Goal: Transaction & Acquisition: Purchase product/service

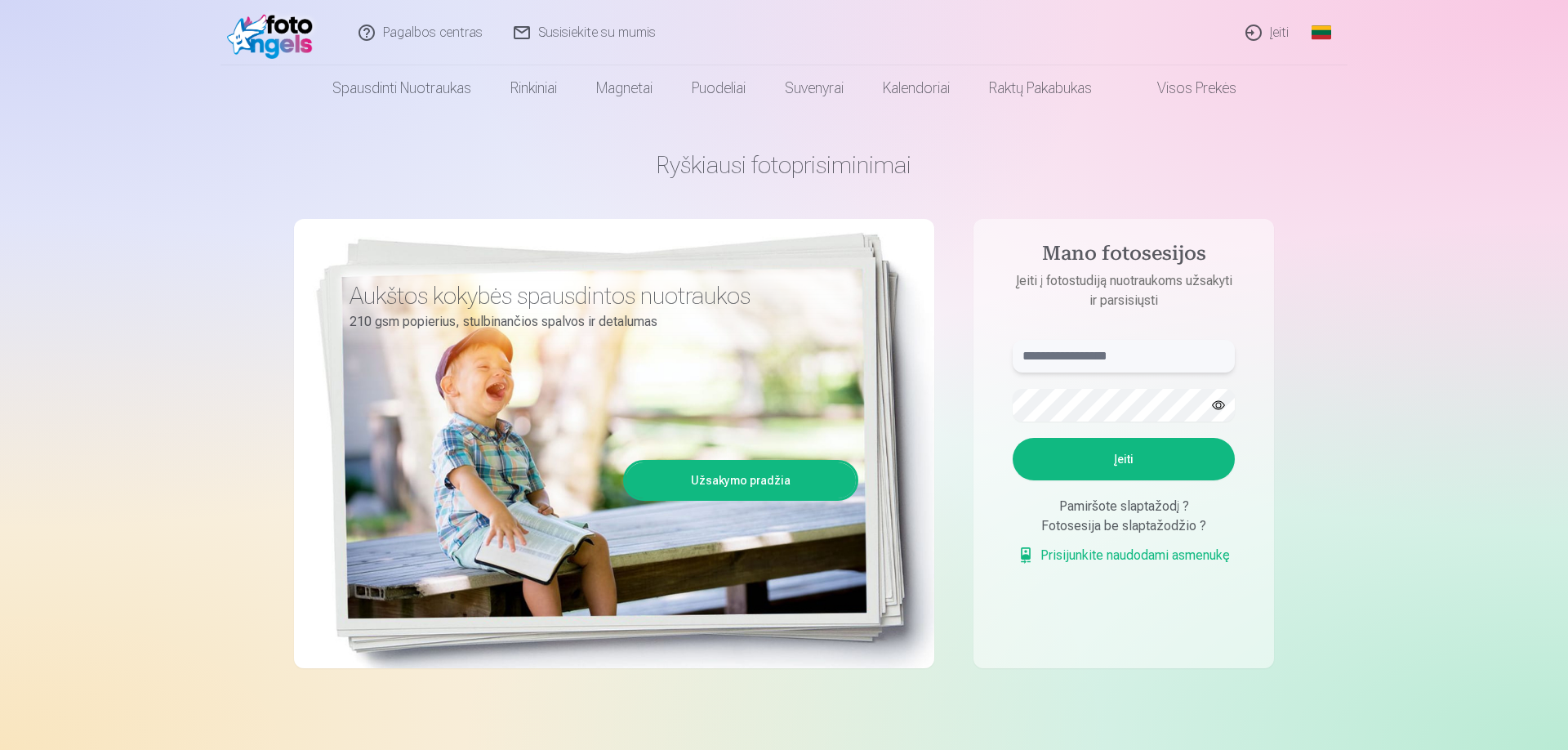
click at [1083, 363] on input "text" at bounding box center [1124, 356] width 223 height 32
type input "**********"
click at [1146, 459] on button "Įeiti" at bounding box center [1124, 459] width 223 height 42
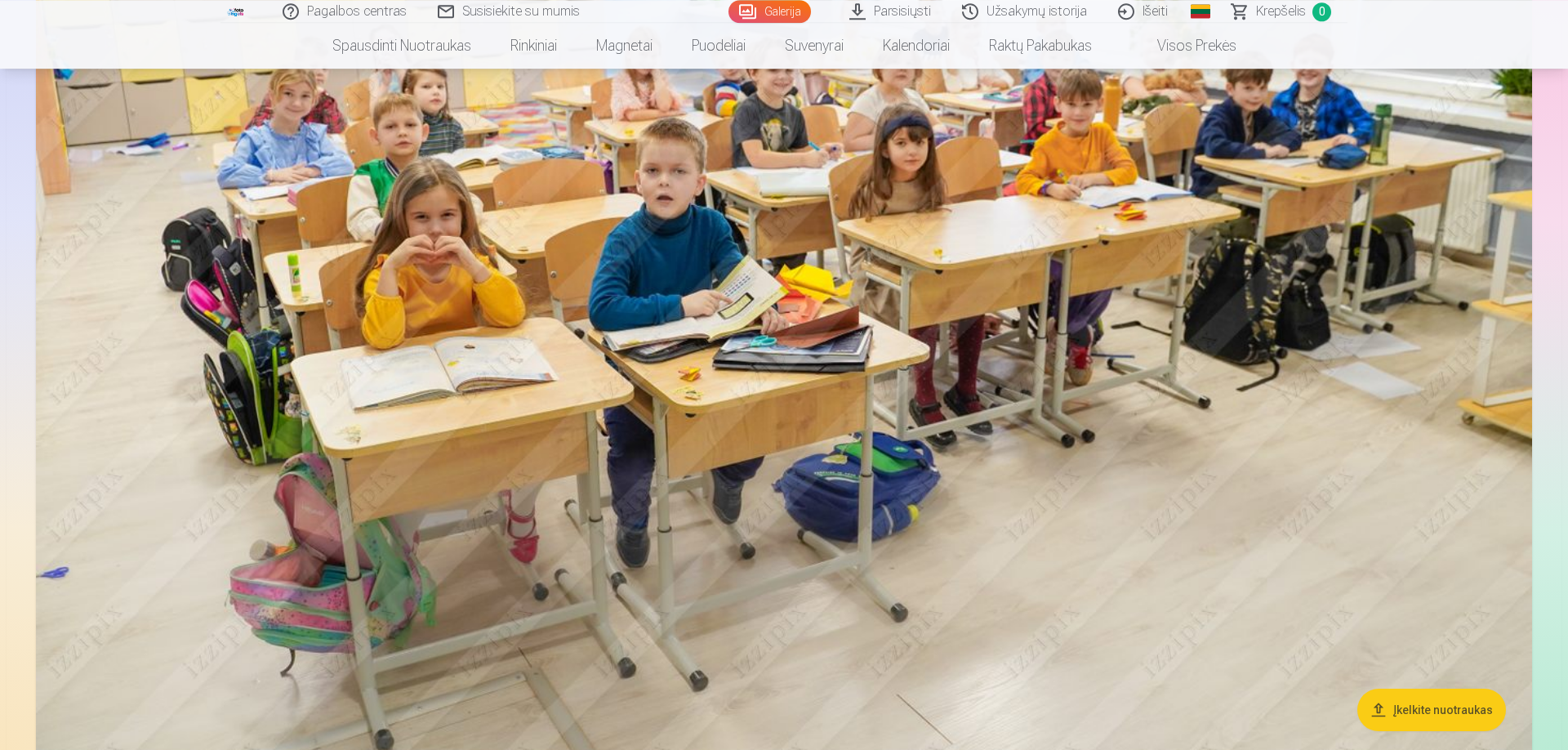
scroll to position [6614, 0]
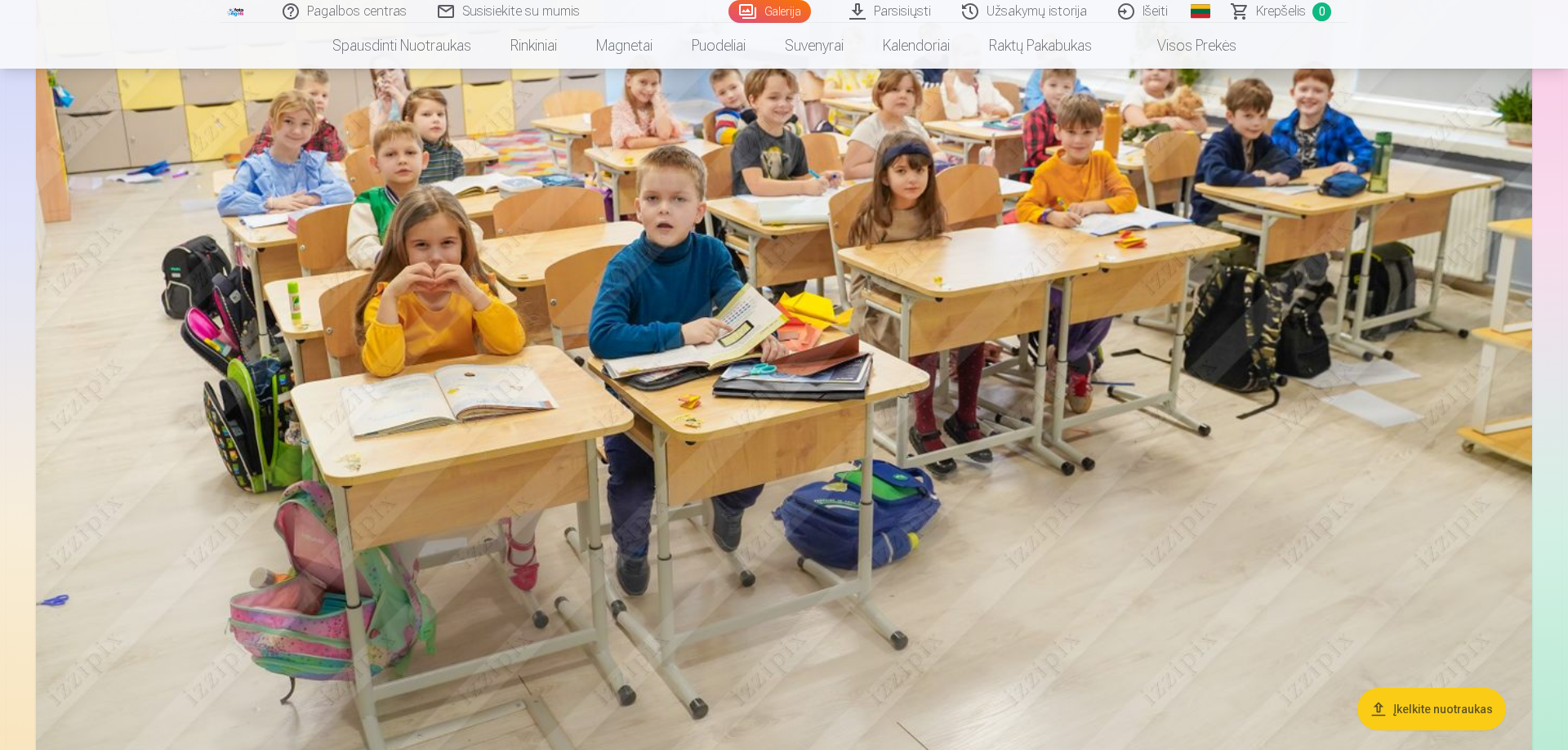
click at [716, 173] on img at bounding box center [784, 283] width 1497 height 998
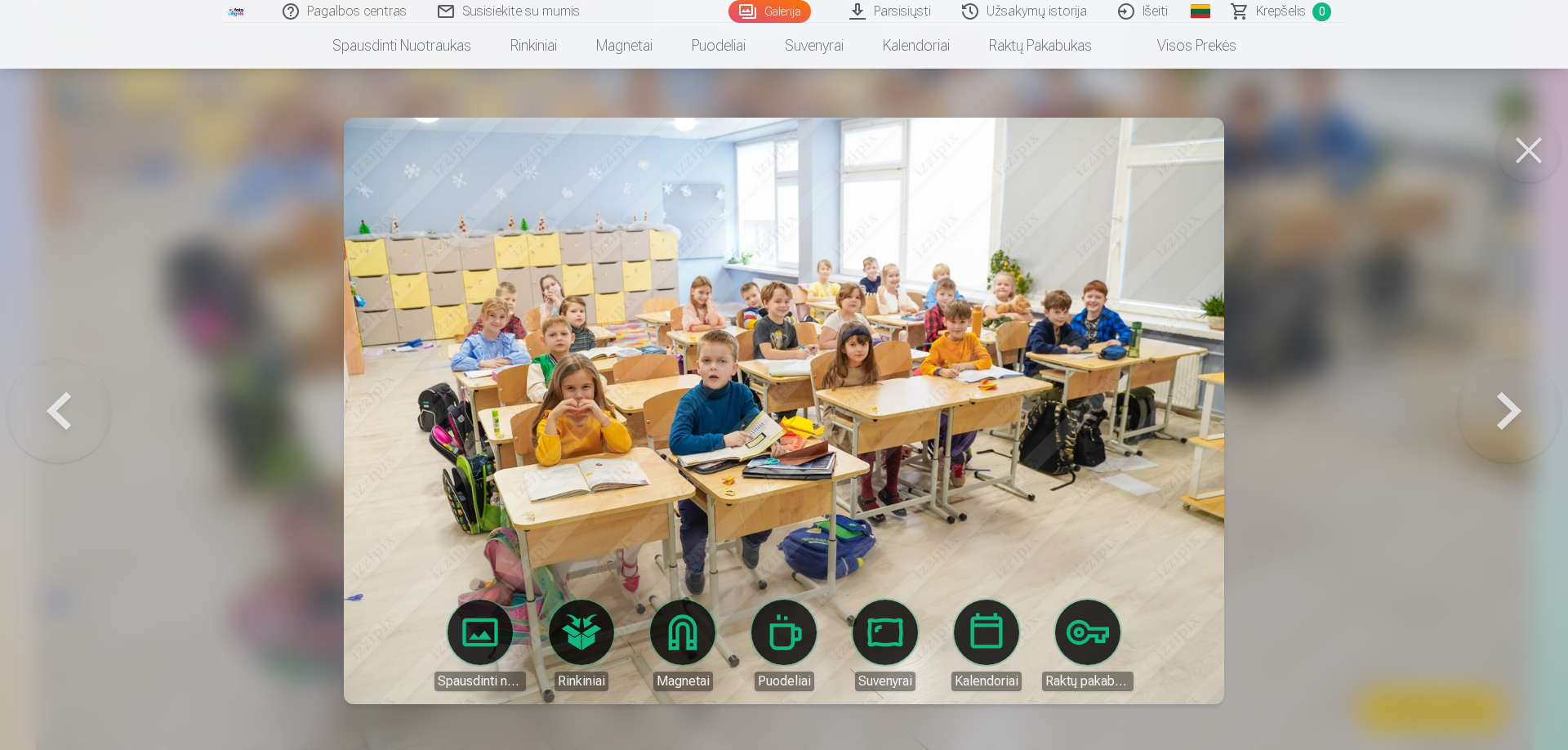
click at [1531, 143] on button at bounding box center [1529, 150] width 65 height 65
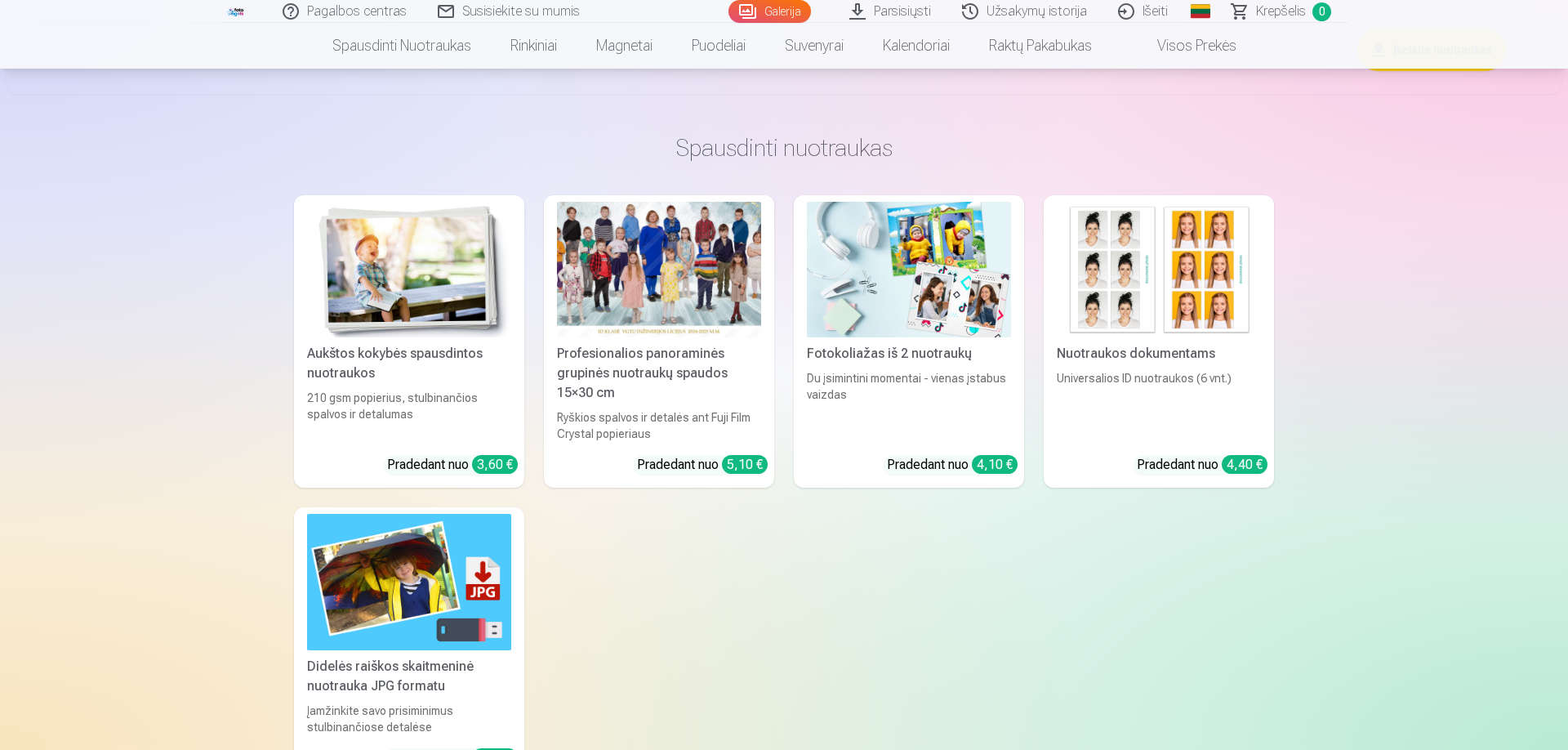
scroll to position [13415, 0]
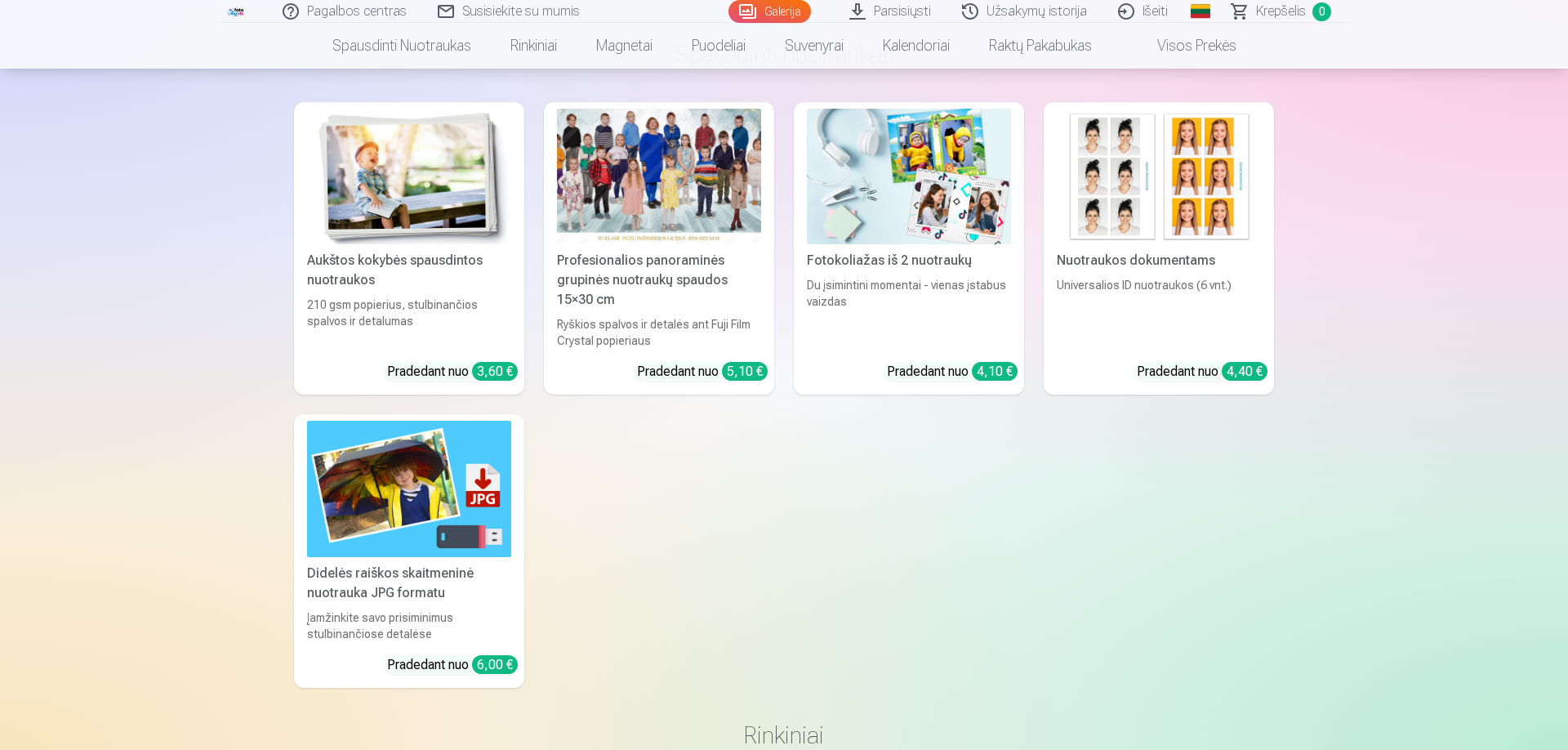
click at [431, 591] on div "Didelės raiškos skaitmeninė nuotrauka JPG formatu" at bounding box center [409, 583] width 218 height 39
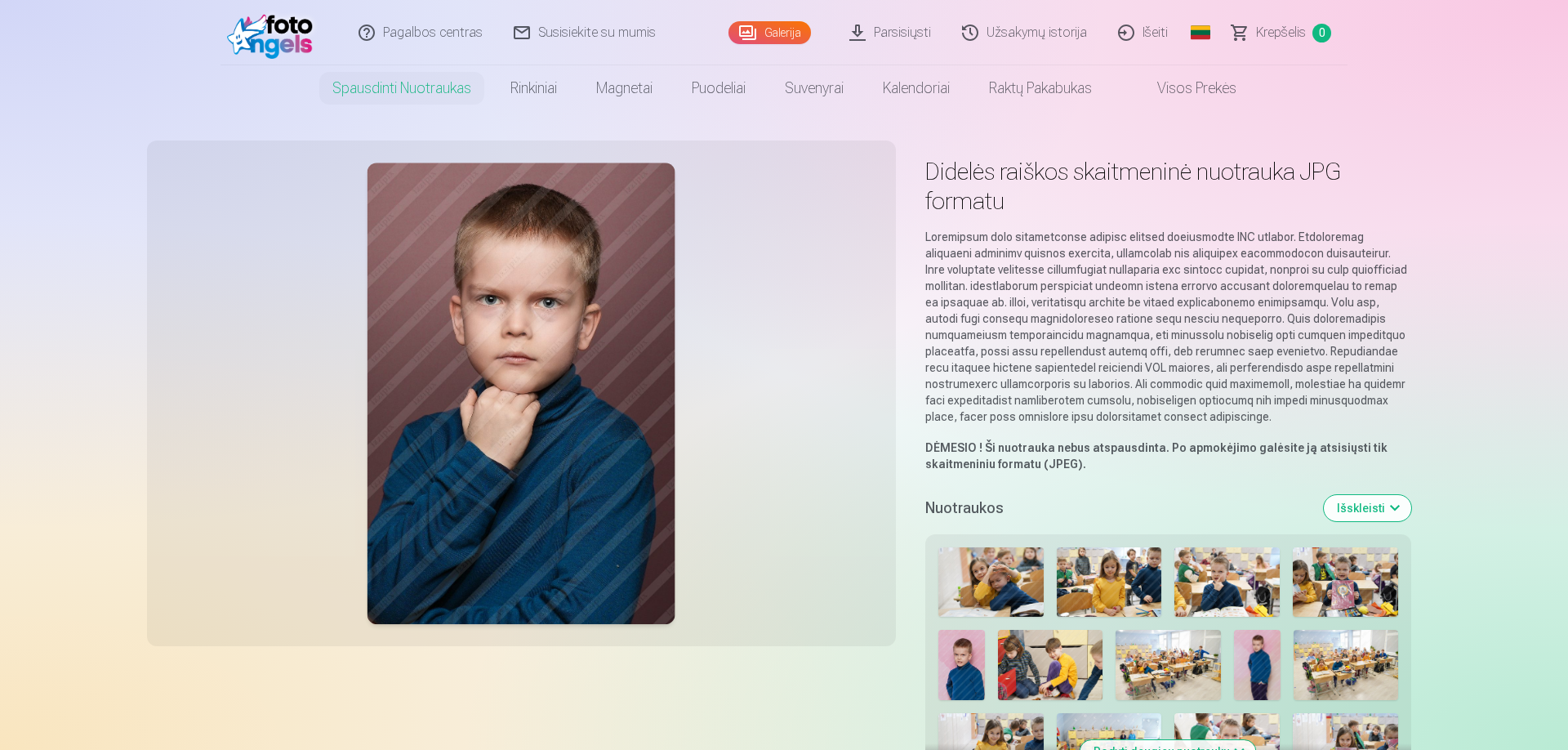
click at [524, 475] on img at bounding box center [521, 393] width 308 height 462
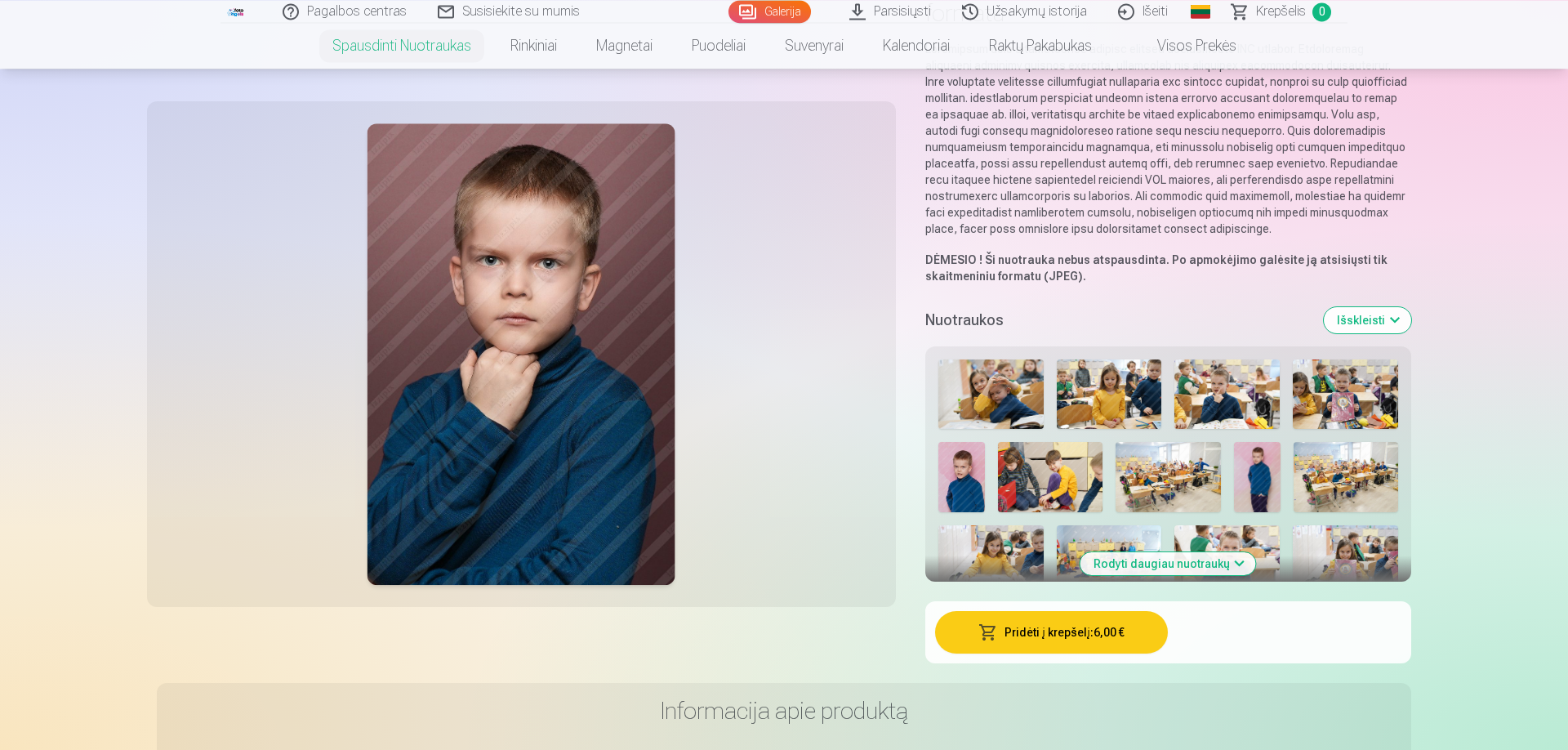
scroll to position [186, 0]
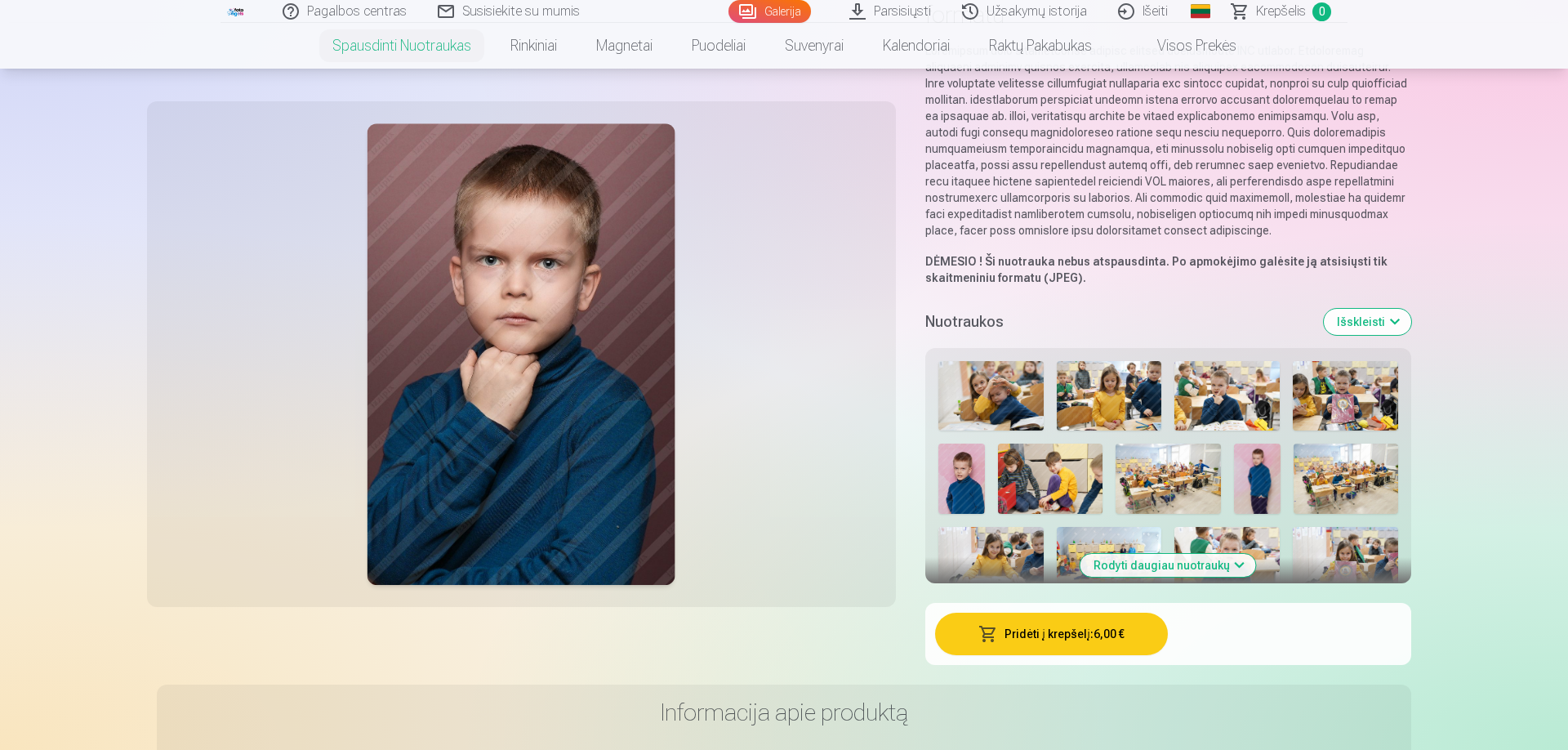
click at [1148, 570] on button "Rodyti daugiau nuotraukų" at bounding box center [1168, 565] width 175 height 23
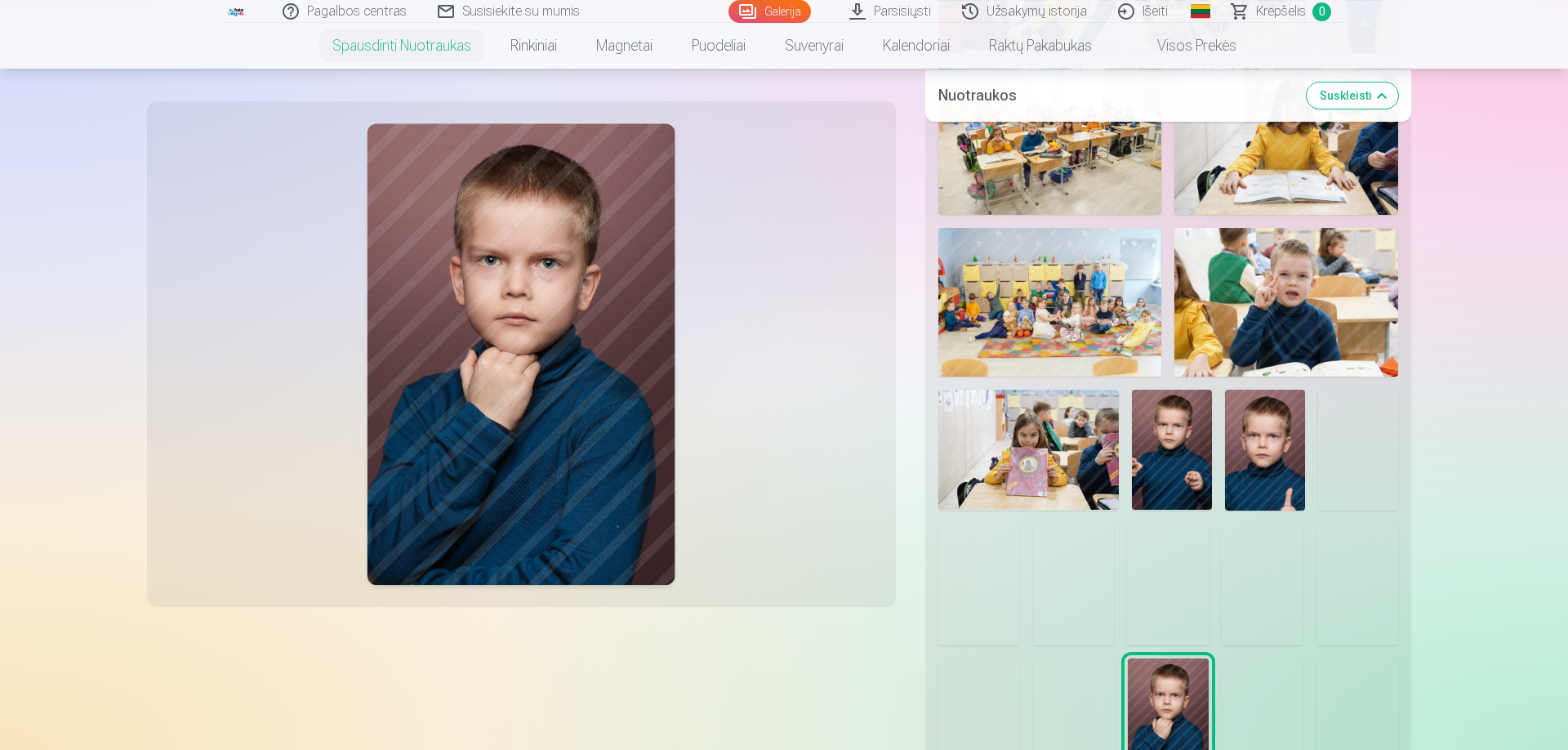
scroll to position [1118, 0]
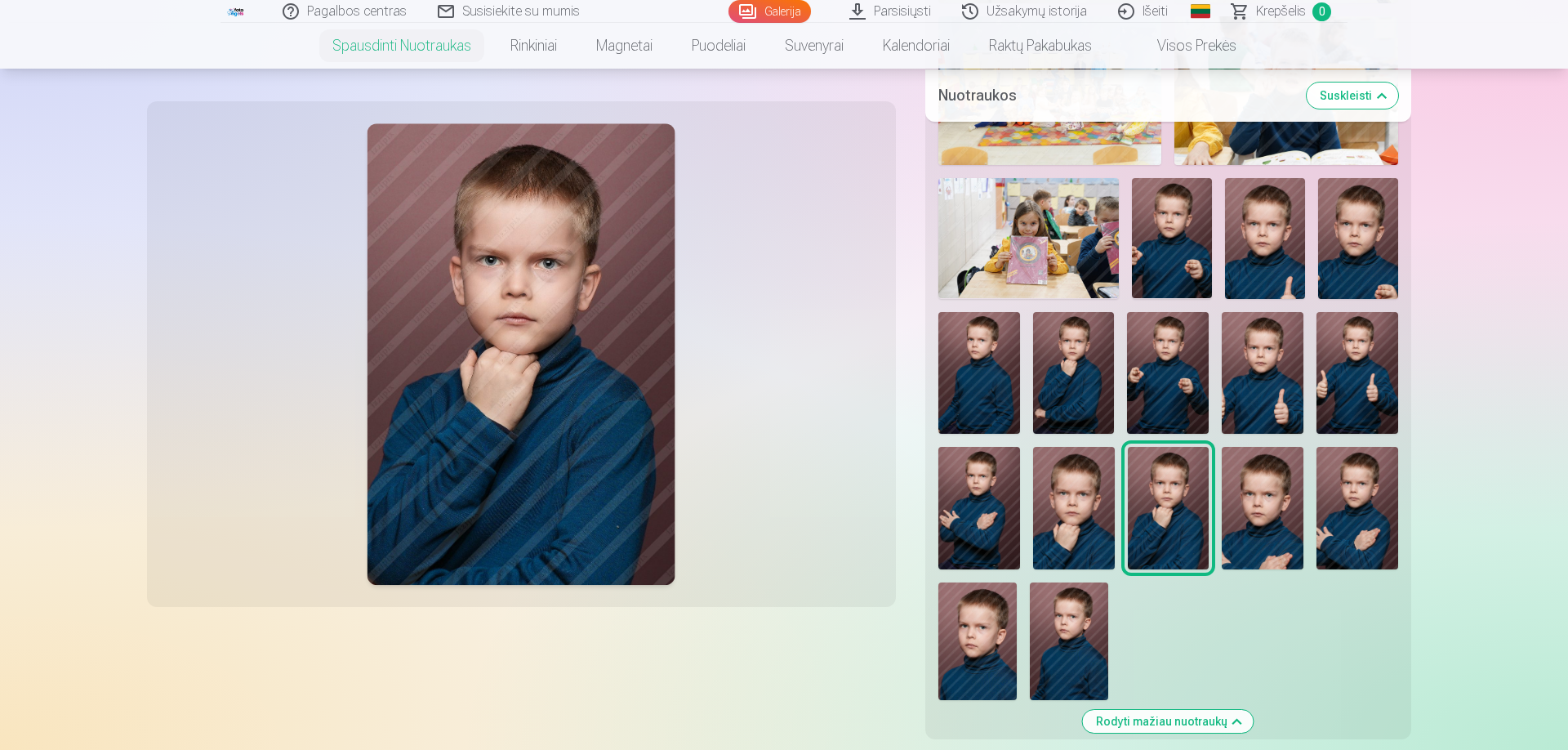
click at [1357, 366] on img at bounding box center [1357, 373] width 82 height 123
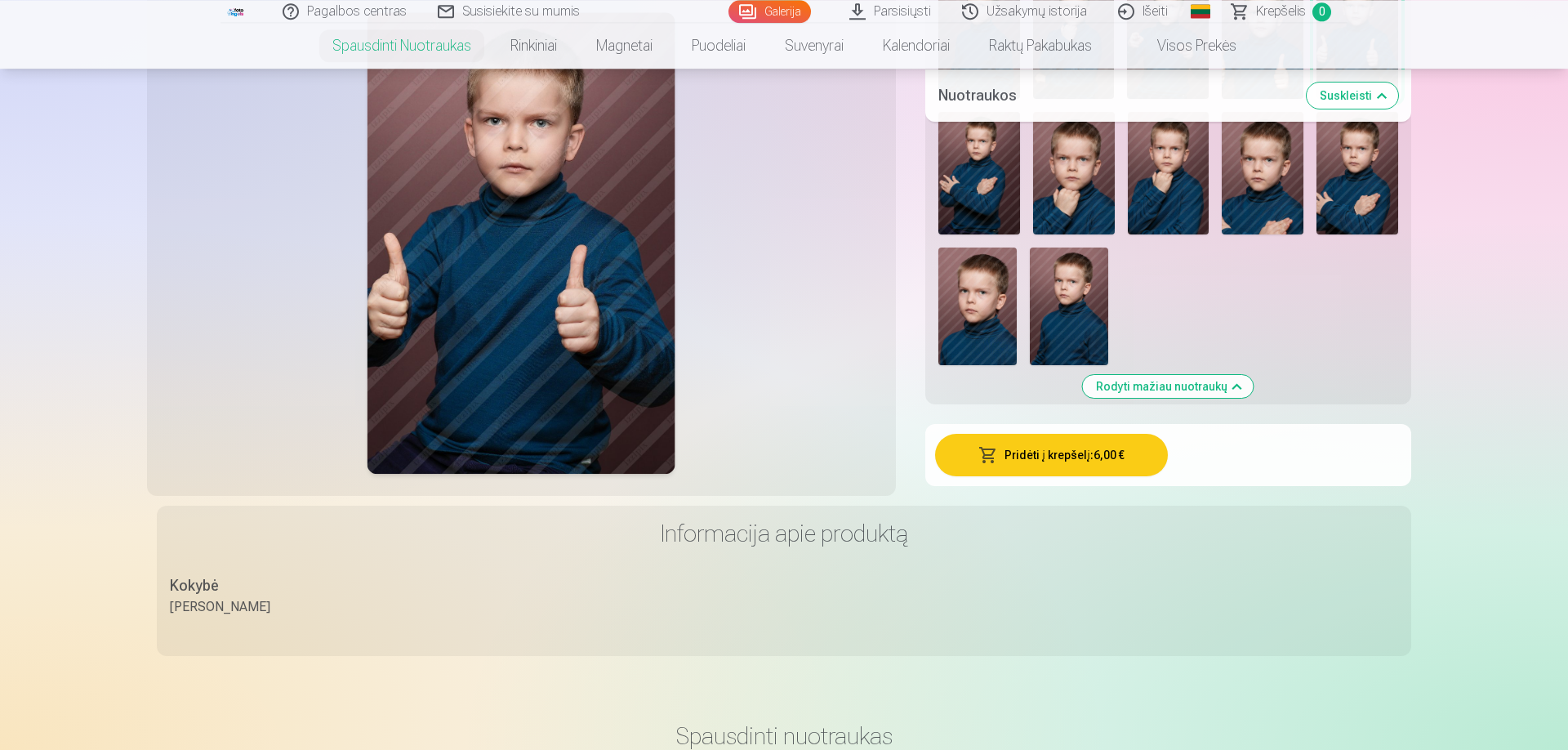
scroll to position [1397, 0]
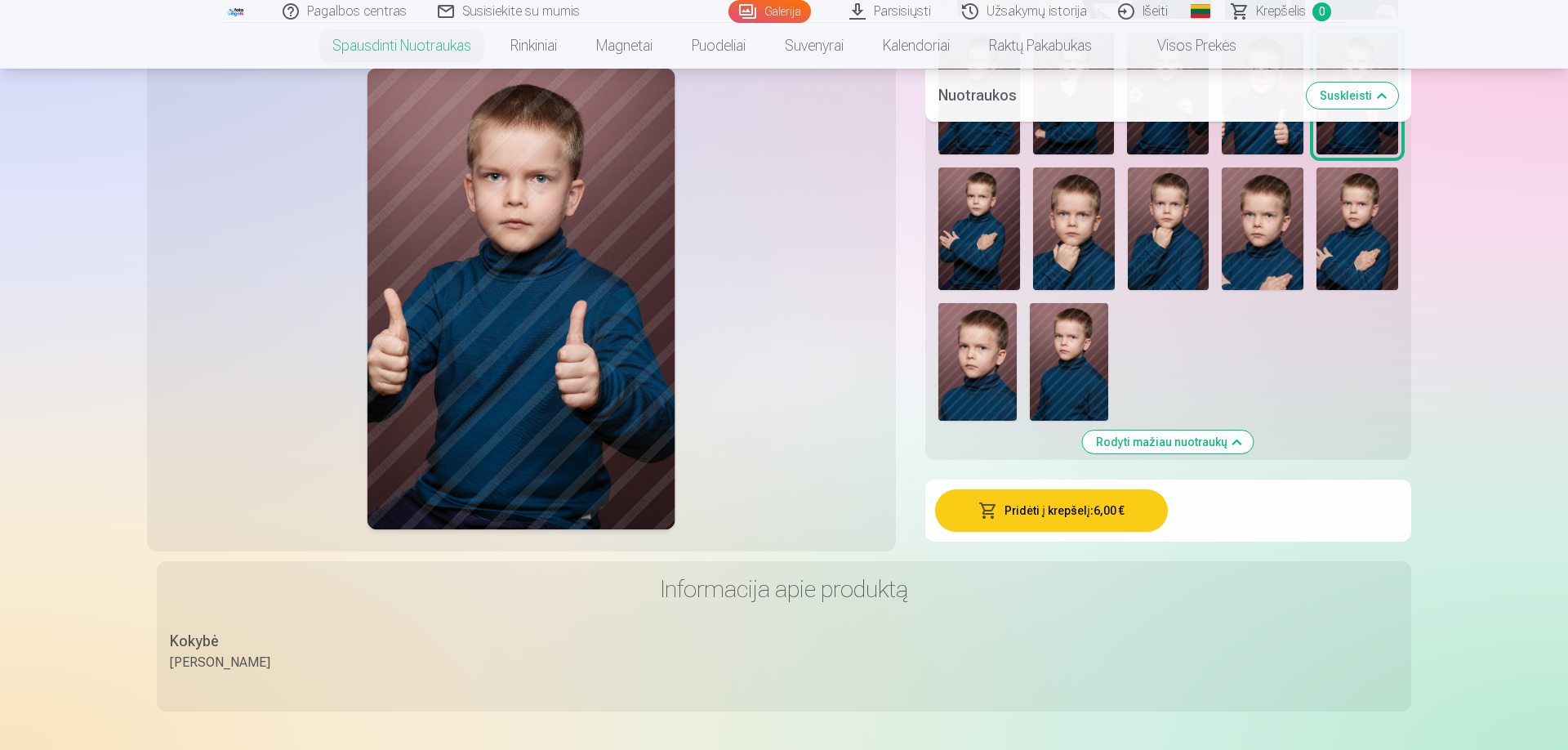
click at [1126, 498] on button "Pridėti į krepšelį : 6,00 €" at bounding box center [1052, 510] width 233 height 42
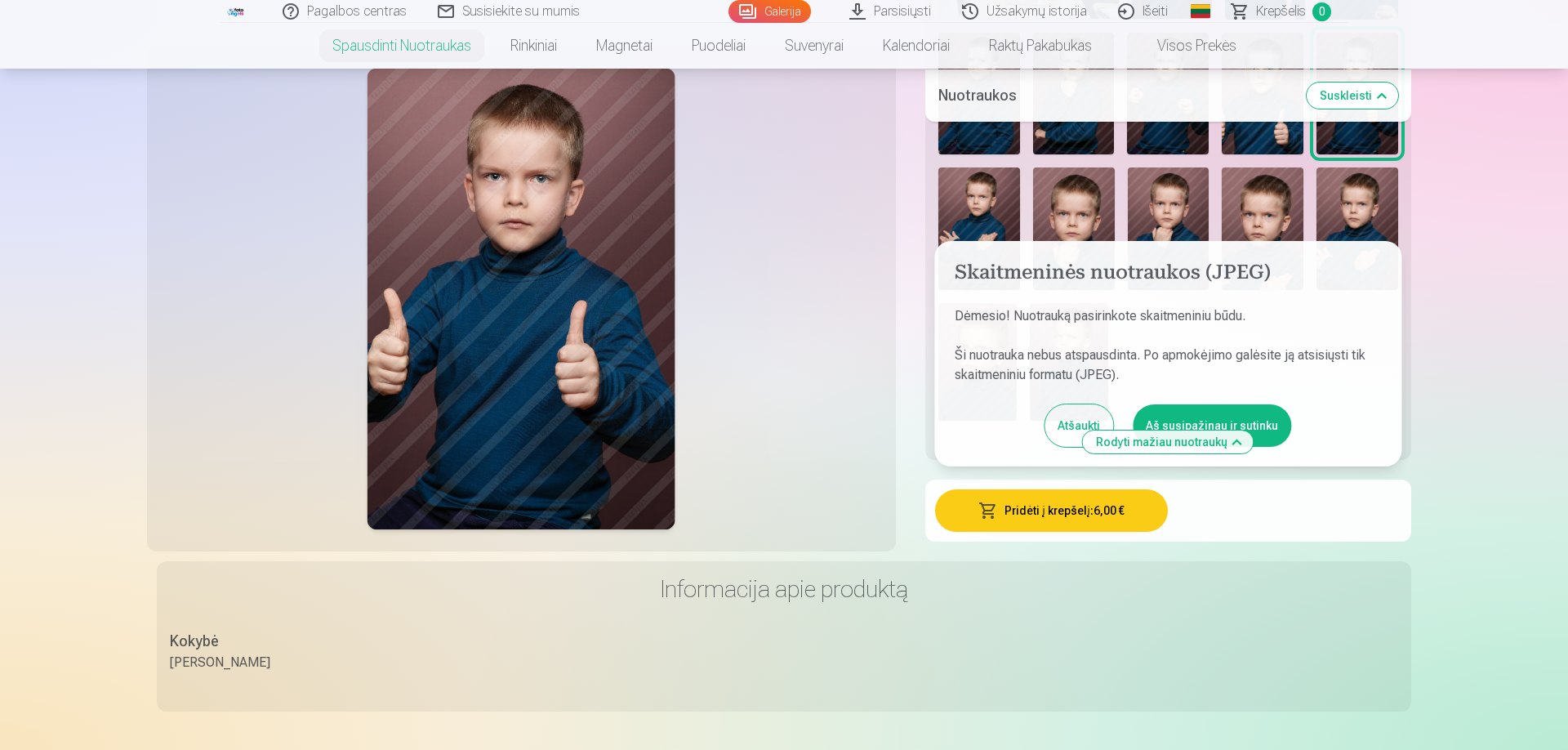
click at [1178, 421] on button "Aš susipažinau ir sutinku" at bounding box center [1212, 425] width 159 height 42
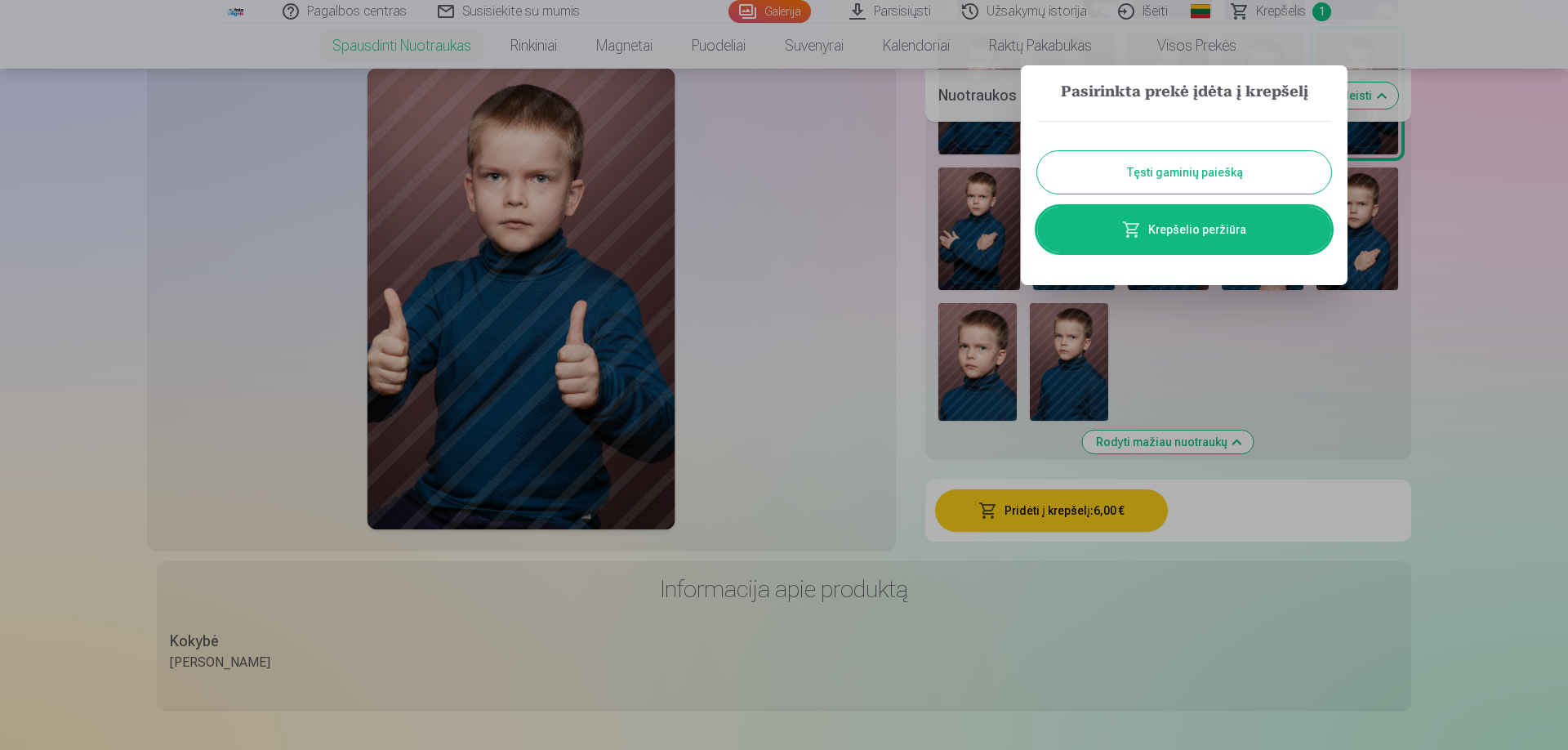
click at [1193, 168] on button "Tęsti gaminių paiešką" at bounding box center [1184, 172] width 294 height 42
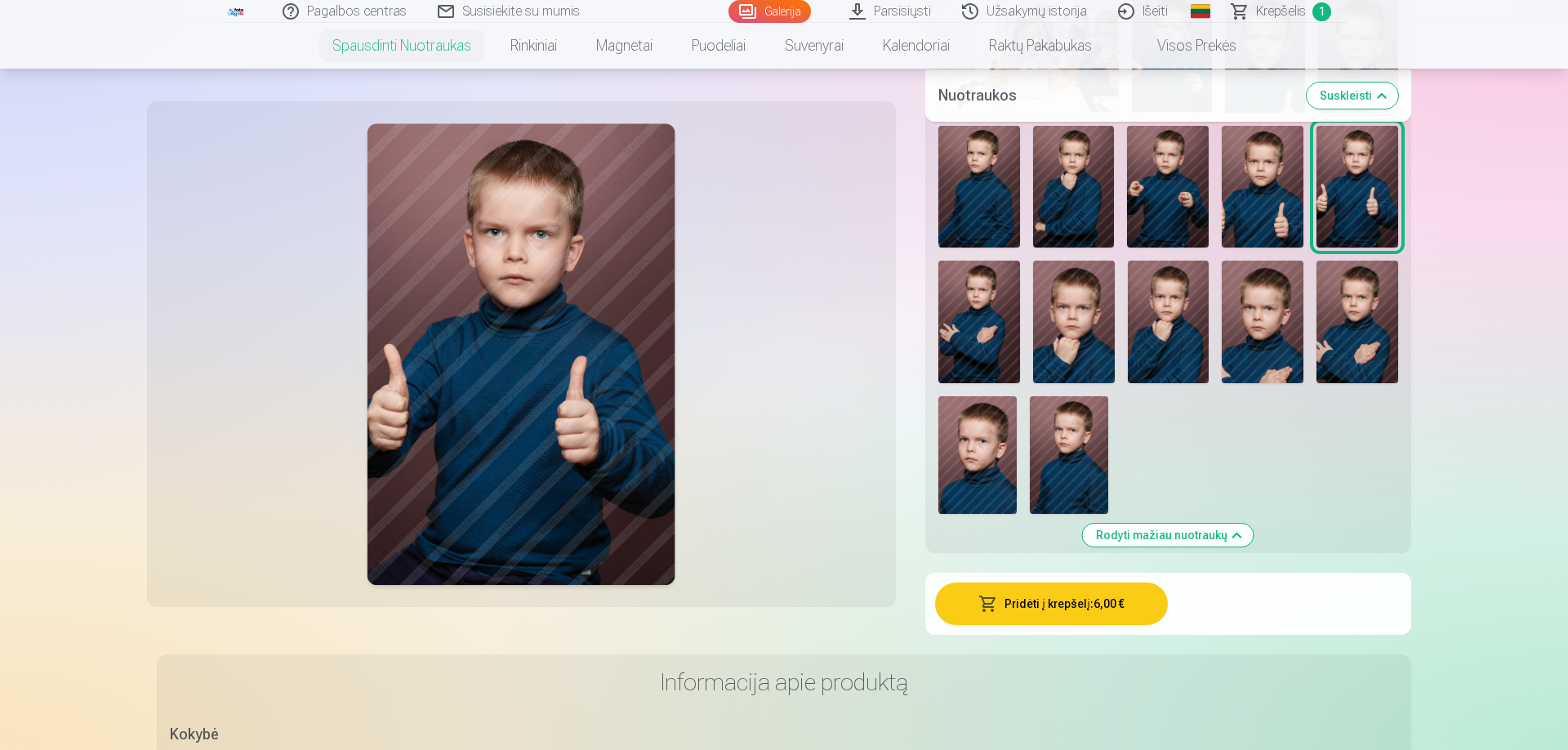
scroll to position [1211, 0]
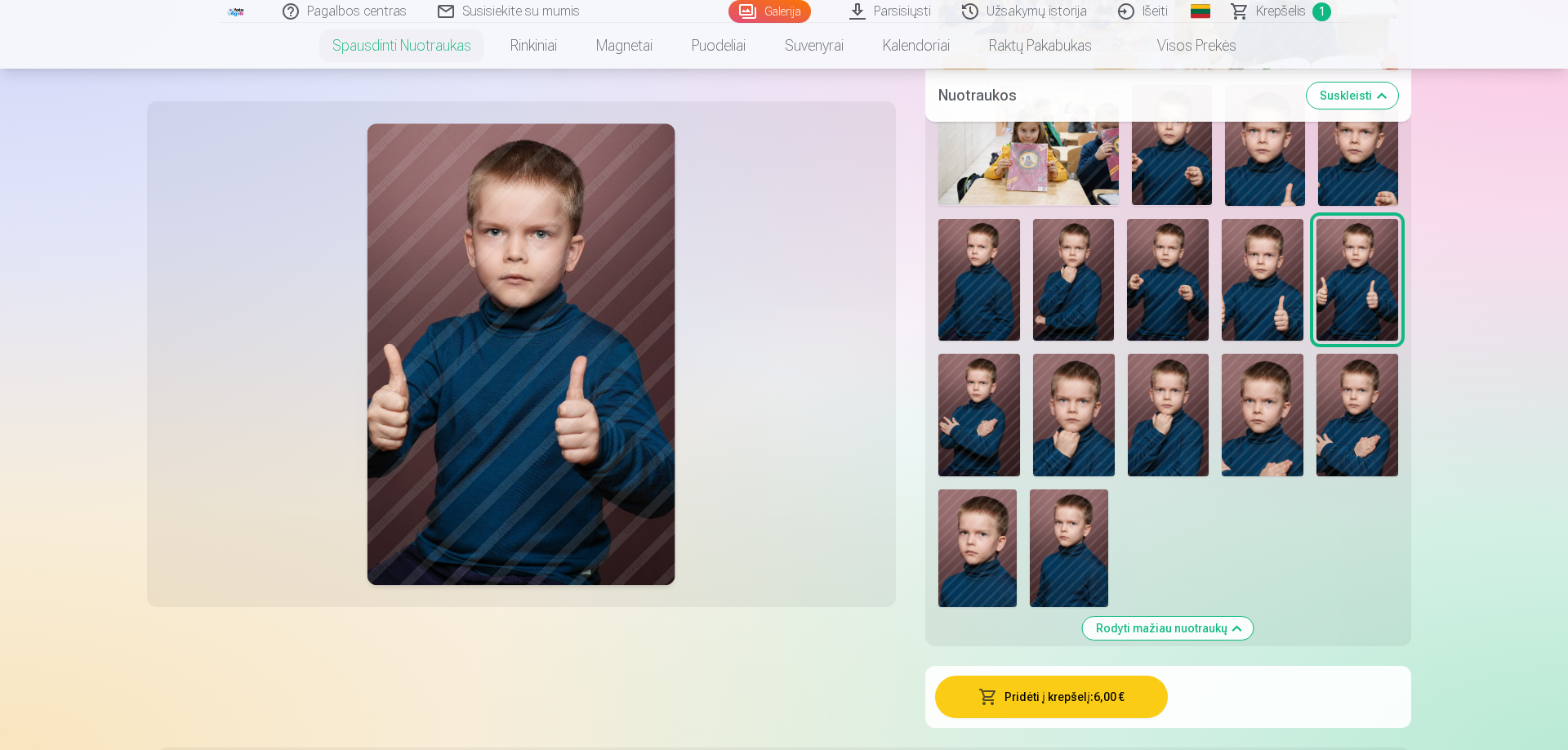
click at [1158, 417] on img at bounding box center [1168, 415] width 82 height 123
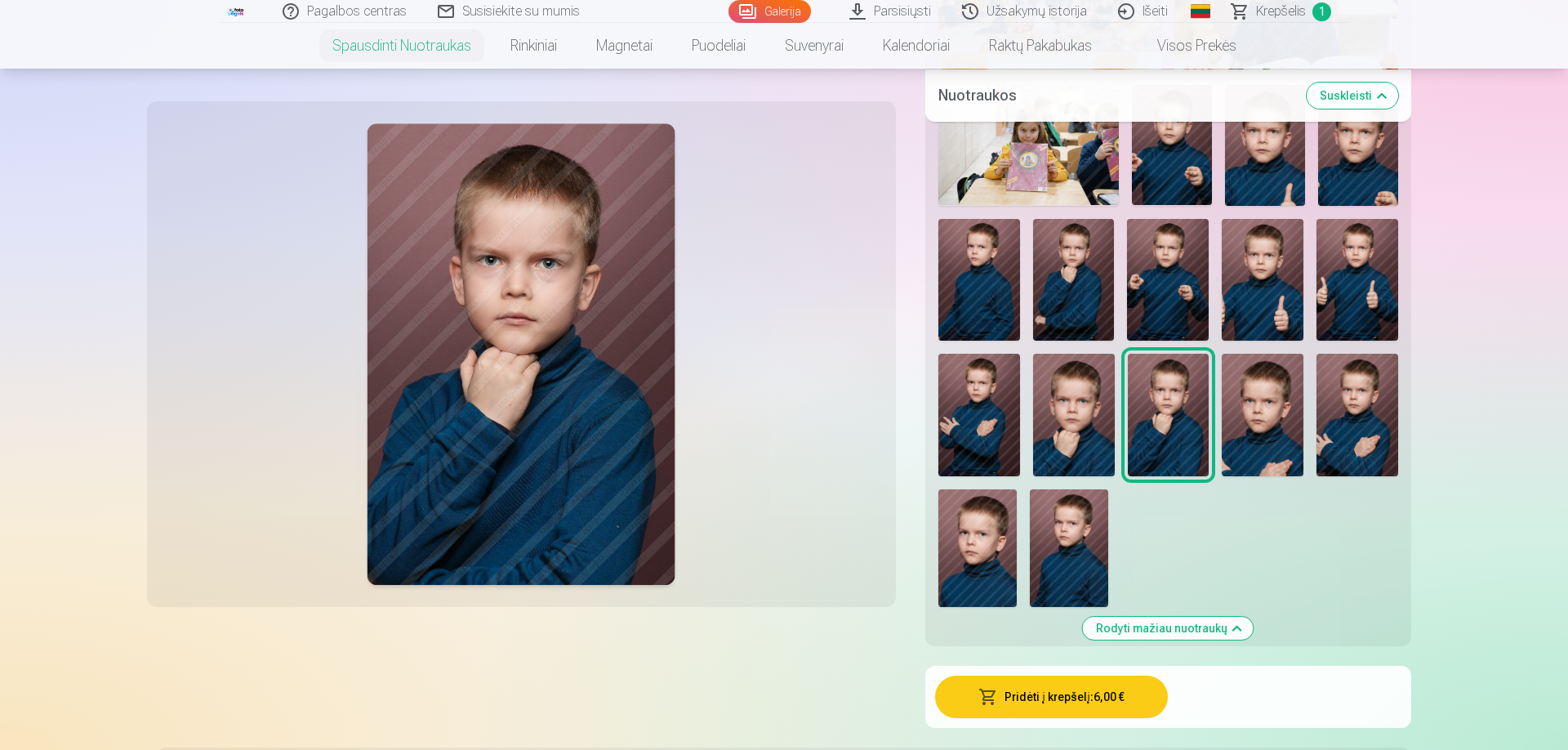
click at [1093, 692] on button "Pridėti į krepšelį : 6,00 €" at bounding box center [1052, 696] width 233 height 42
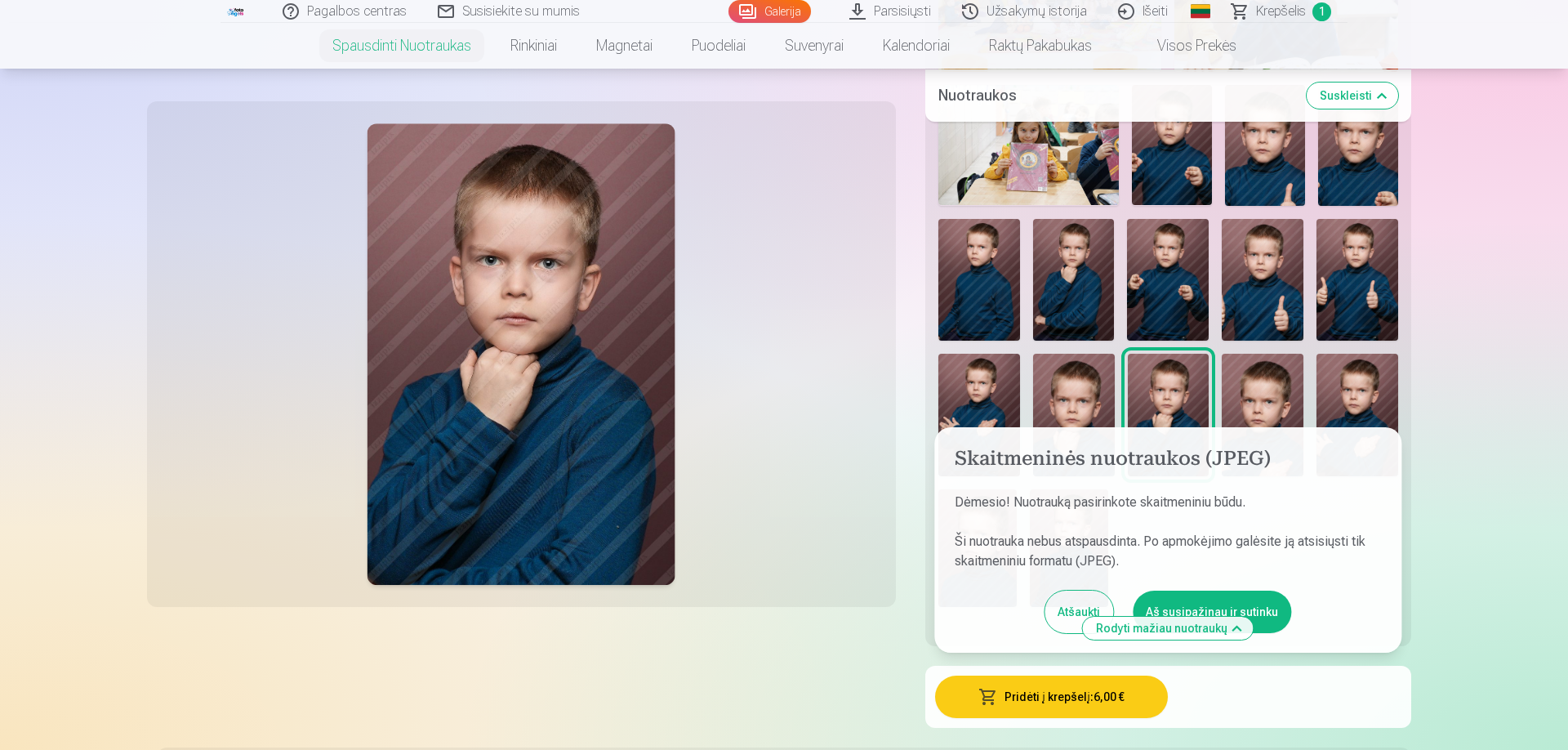
click at [1187, 604] on button "Aš susipažinau ir sutinku" at bounding box center [1212, 612] width 159 height 42
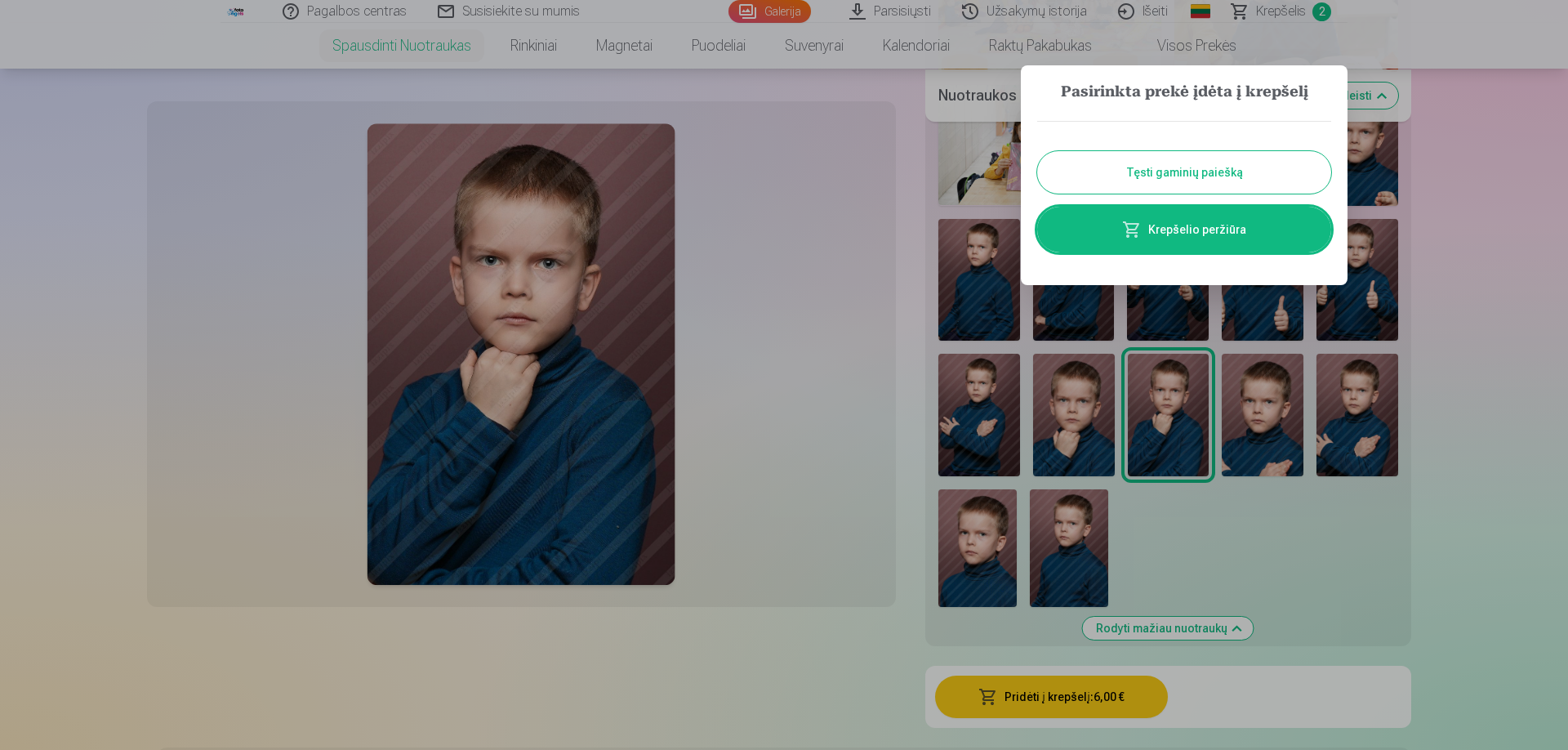
click at [1207, 166] on button "Tęsti gaminių paiešką" at bounding box center [1184, 172] width 294 height 42
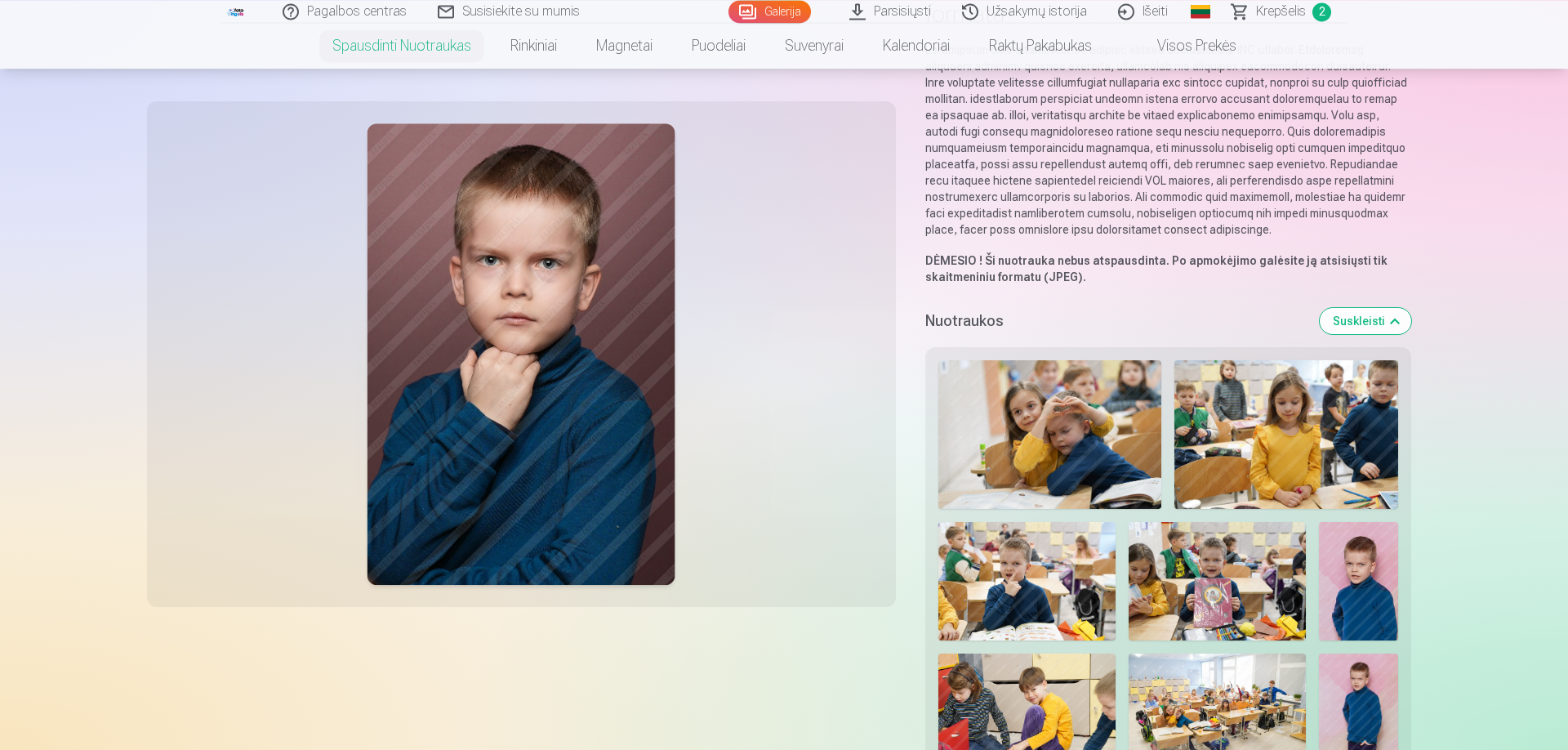
scroll to position [186, 0]
click at [965, 449] on img at bounding box center [1050, 435] width 223 height 149
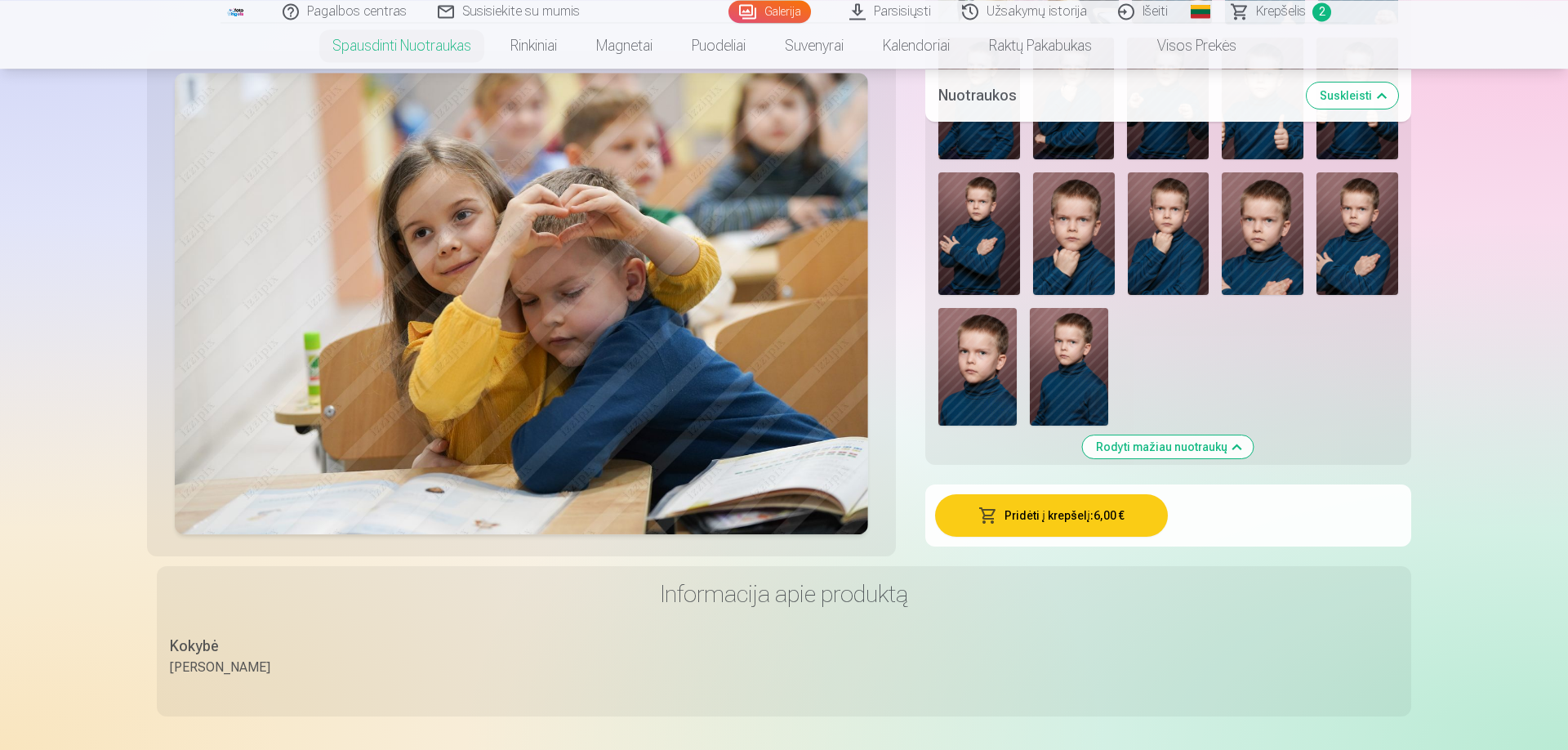
scroll to position [1397, 0]
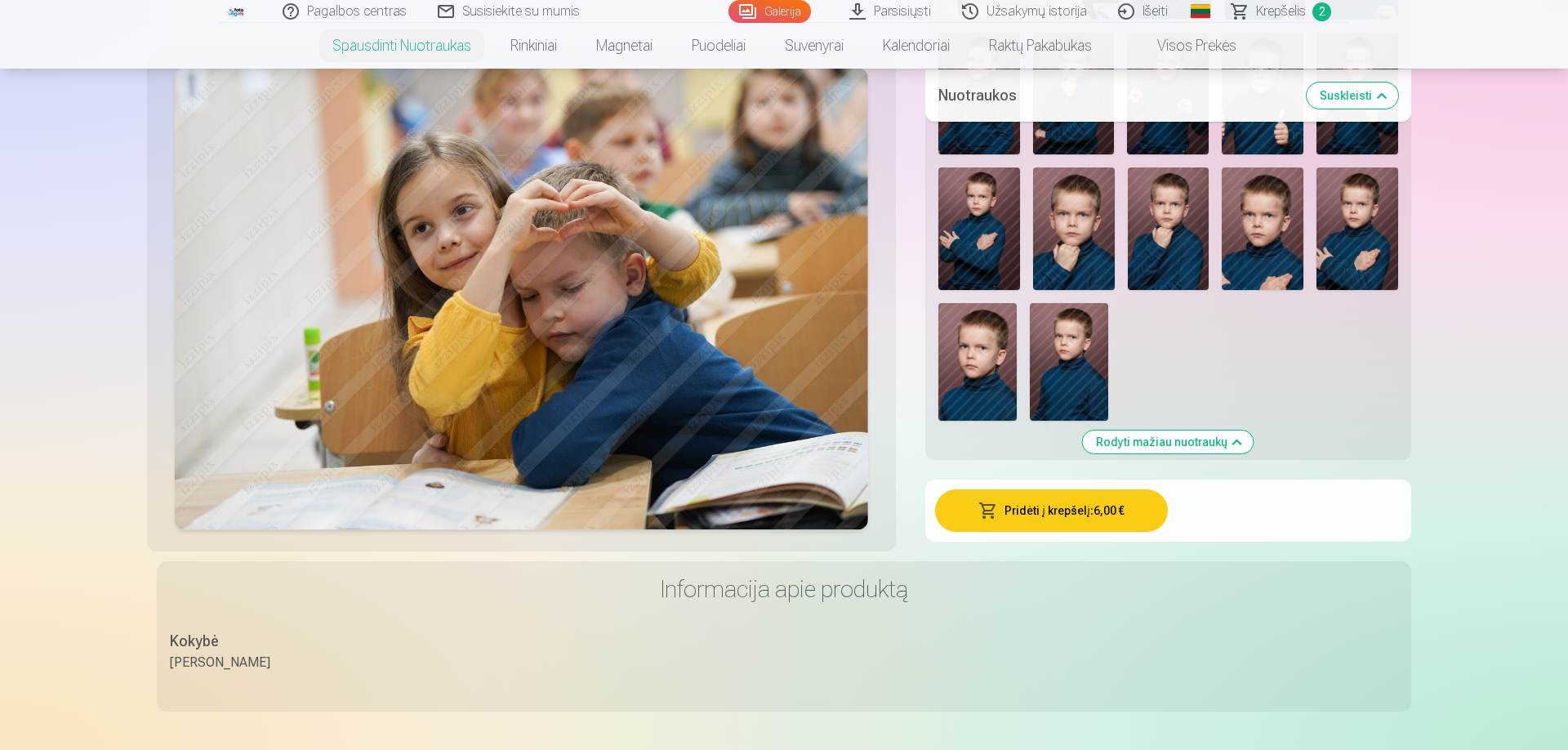
click at [1067, 522] on button "Pridėti į krepšelį : 6,00 €" at bounding box center [1052, 510] width 233 height 42
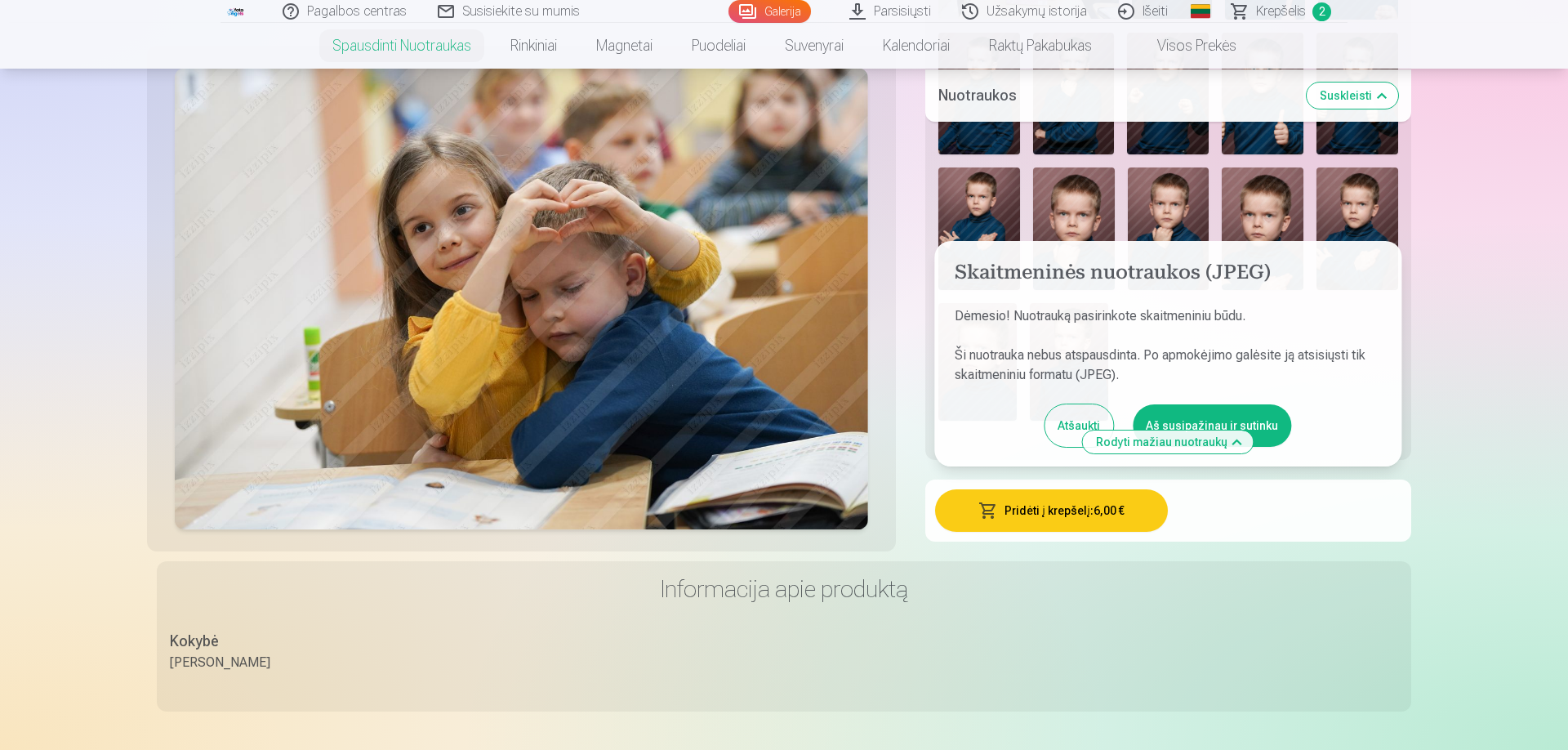
click at [1210, 416] on button "Aš susipažinau ir sutinku" at bounding box center [1212, 425] width 159 height 42
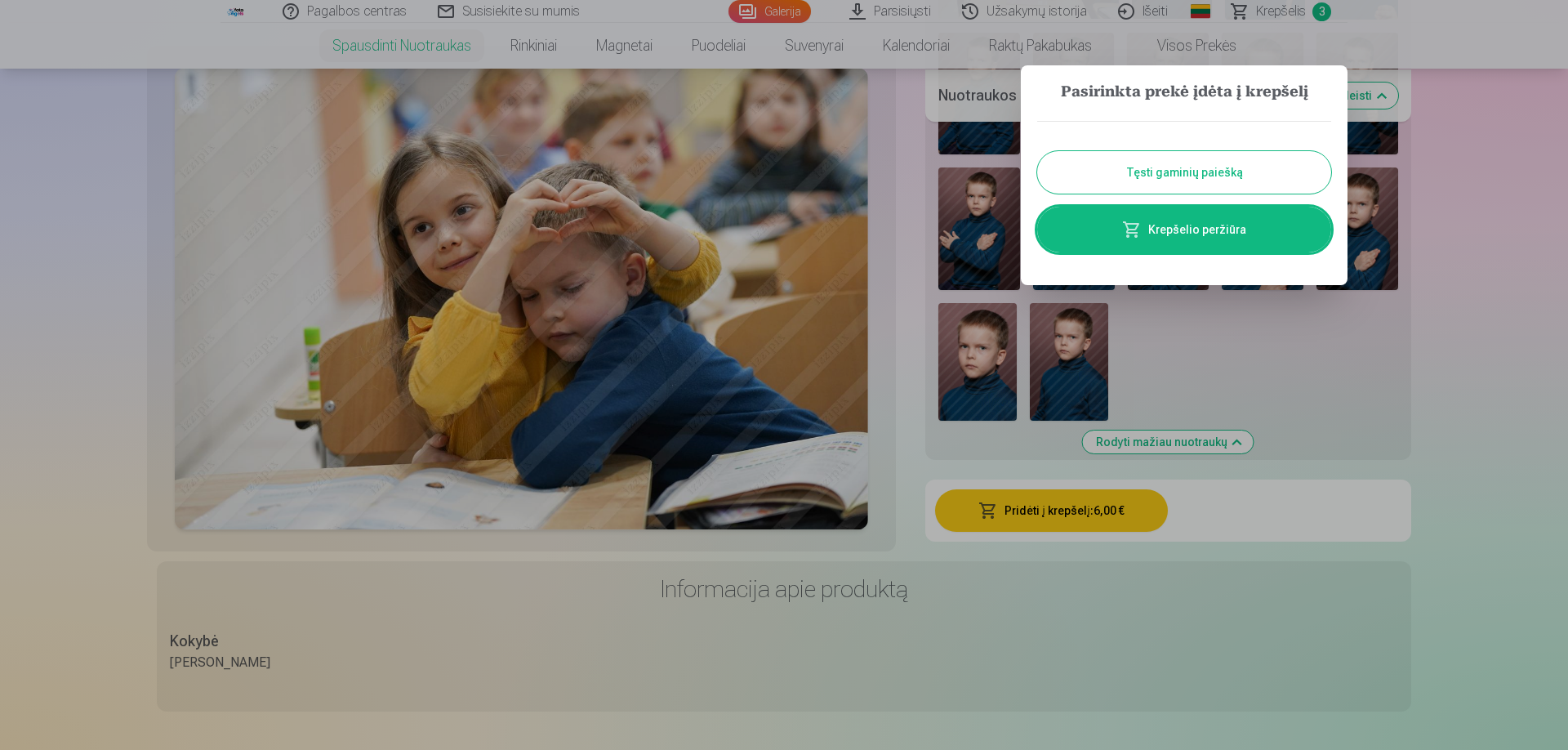
click at [1197, 178] on button "Tęsti gaminių paiešką" at bounding box center [1184, 172] width 294 height 42
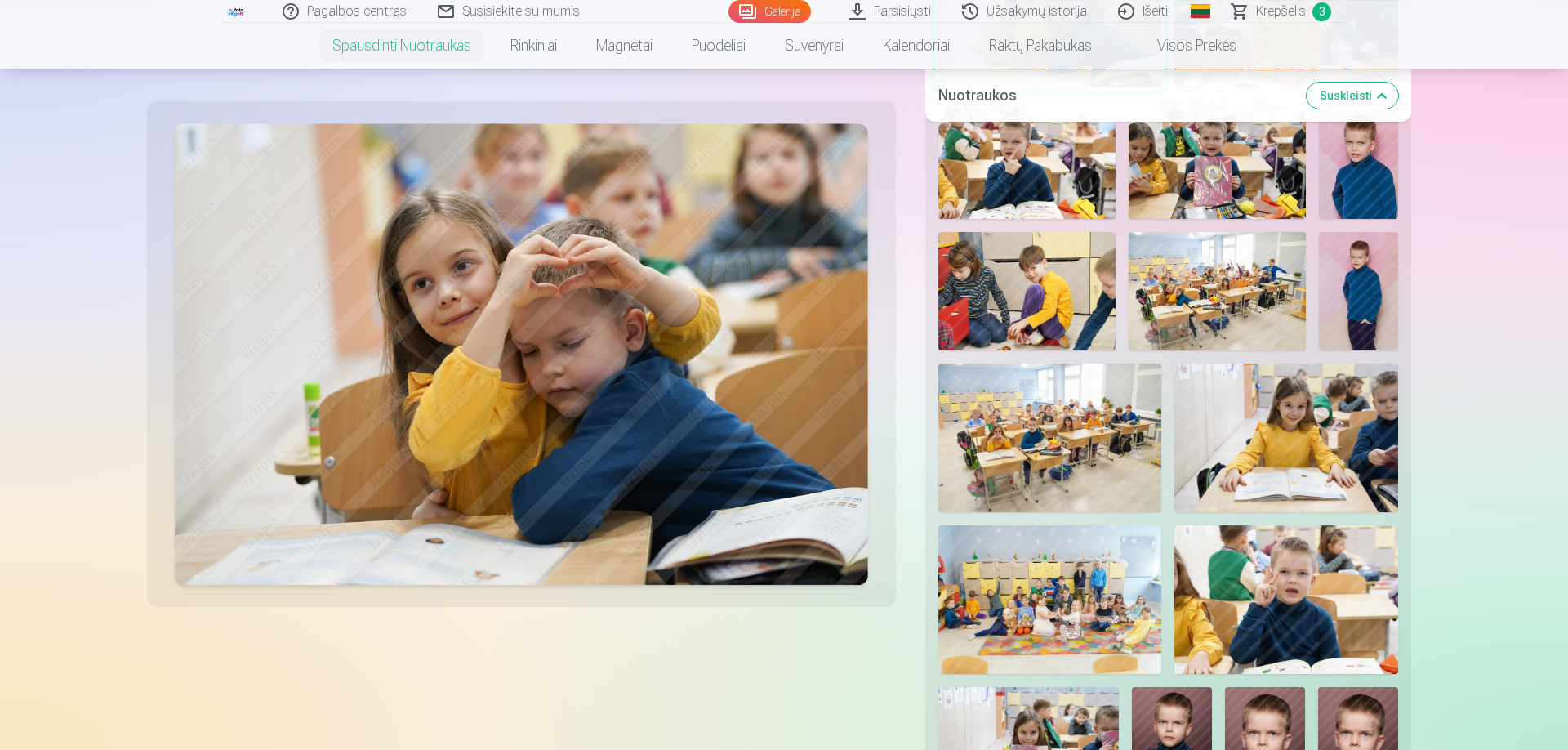
scroll to position [652, 0]
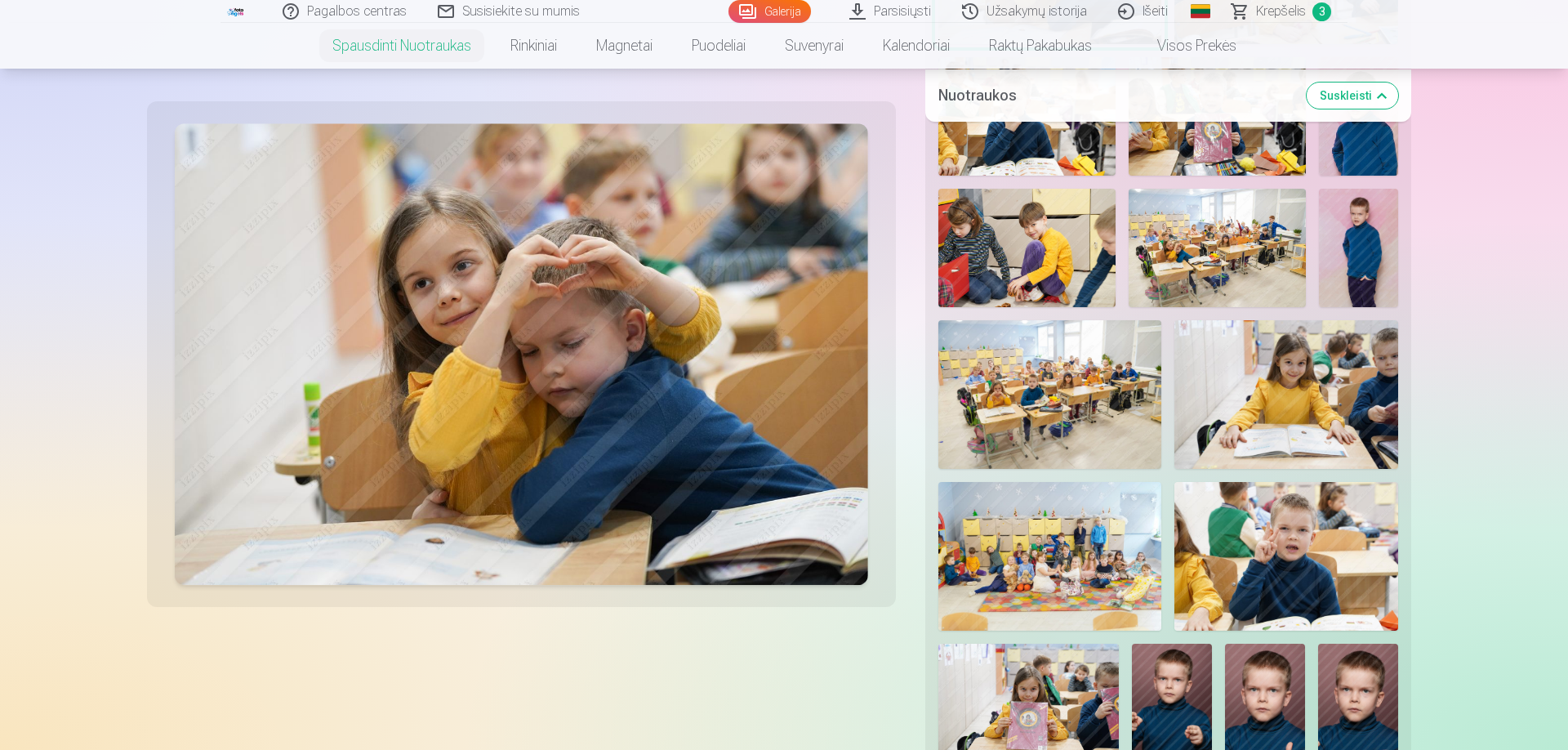
click at [1075, 549] on img at bounding box center [1050, 556] width 223 height 149
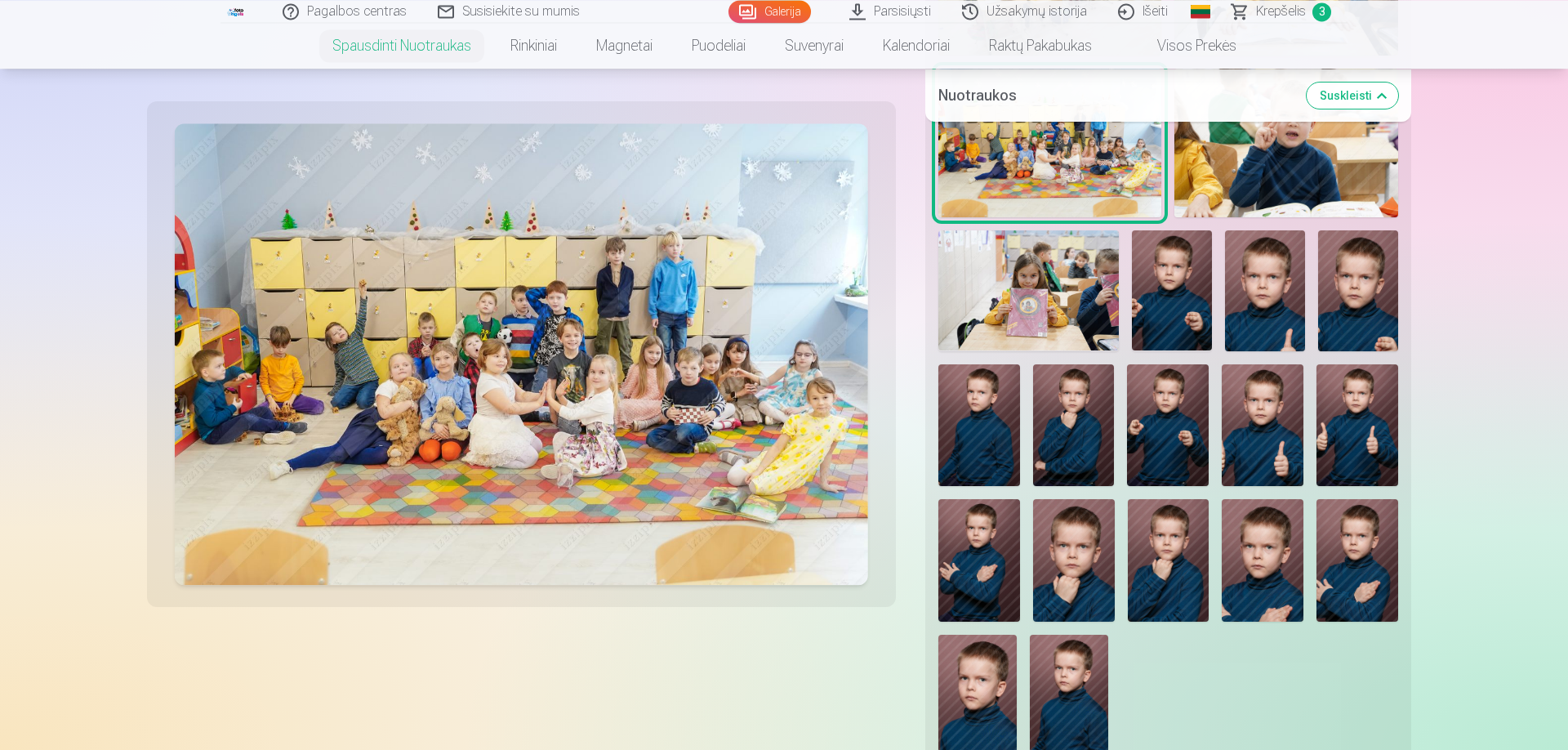
scroll to position [1584, 0]
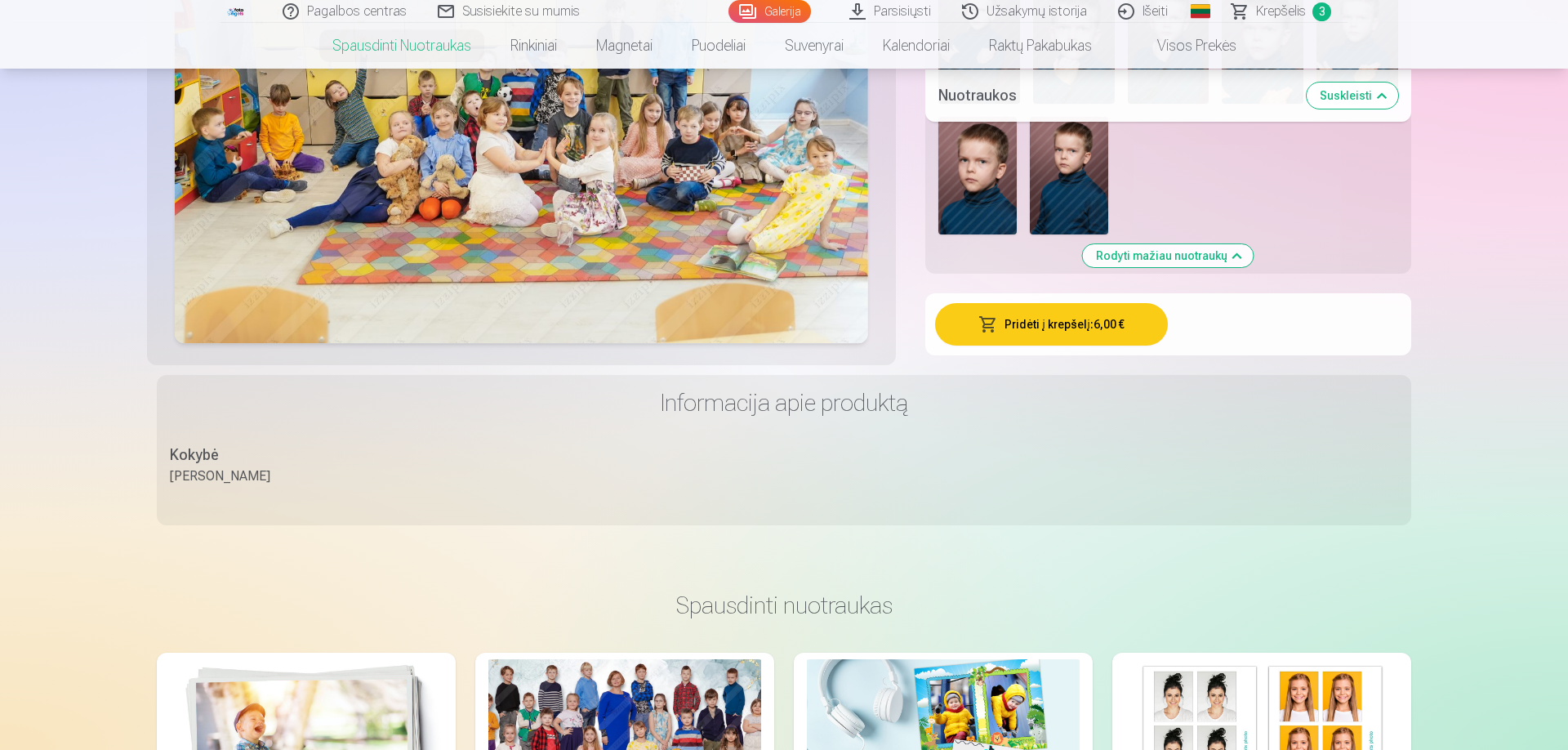
click at [1046, 321] on button "Pridėti į krepšelį : 6,00 €" at bounding box center [1052, 324] width 233 height 42
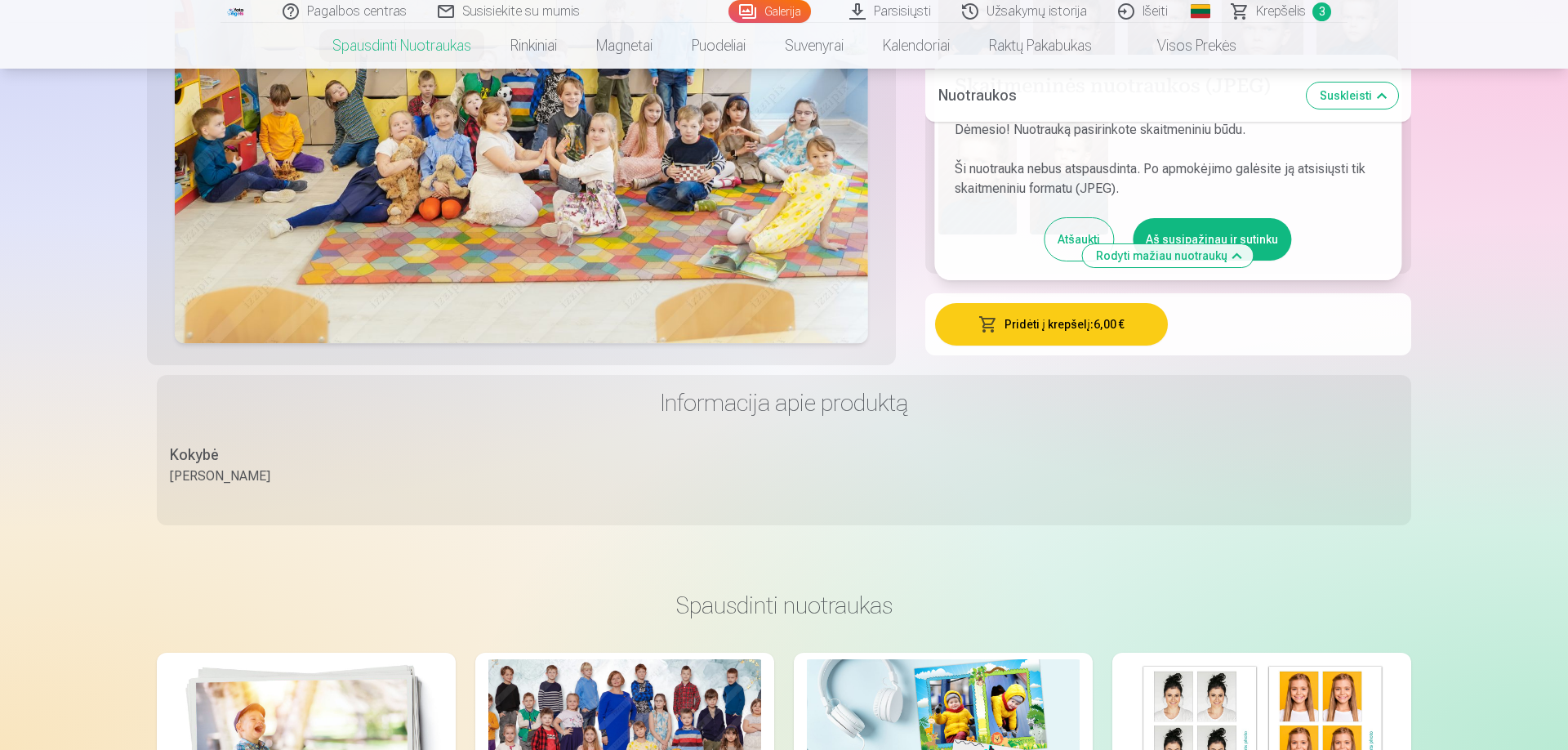
click at [1196, 227] on button "Aš susipažinau ir sutinku" at bounding box center [1212, 239] width 159 height 42
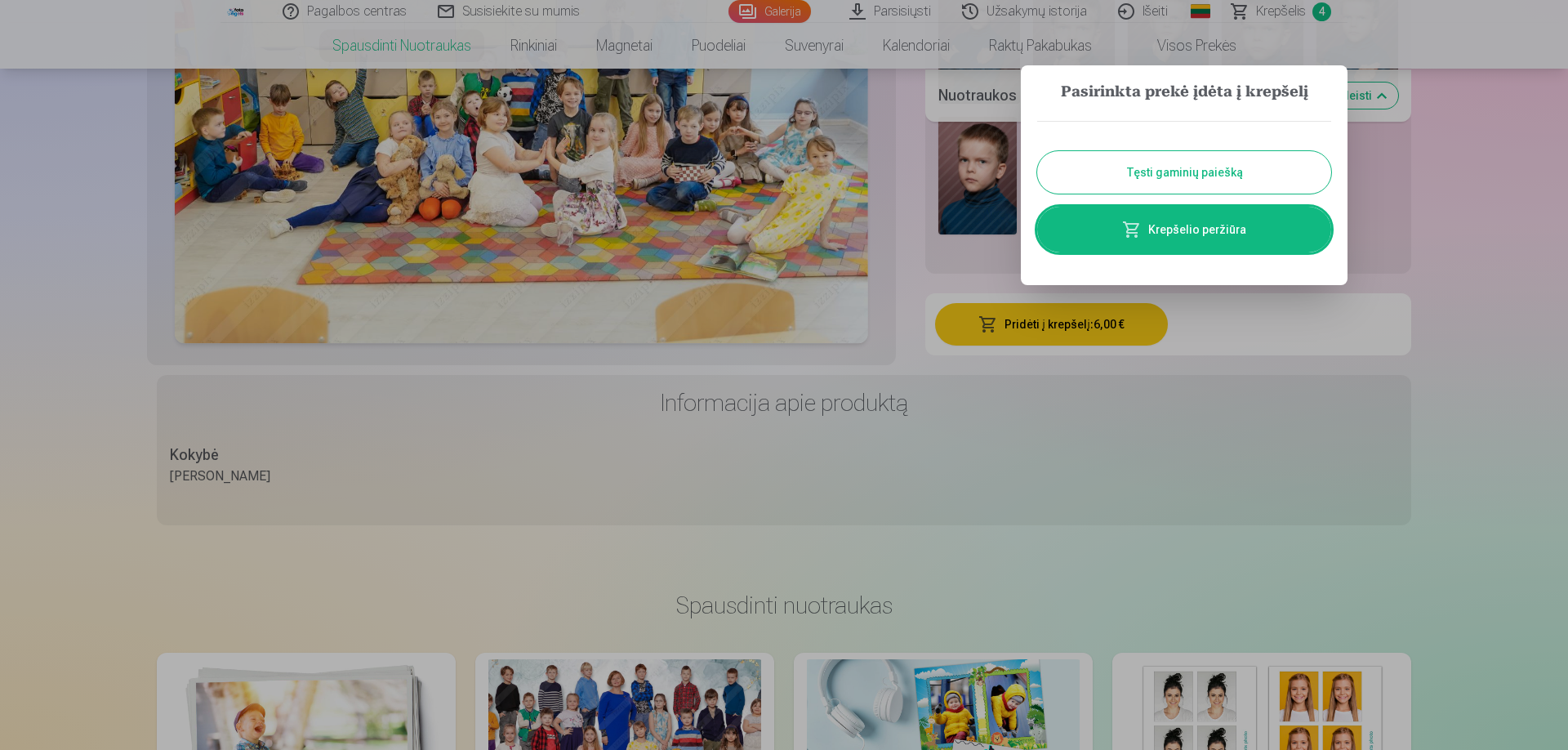
click at [1134, 172] on button "Tęsti gaminių paiešką" at bounding box center [1184, 172] width 294 height 42
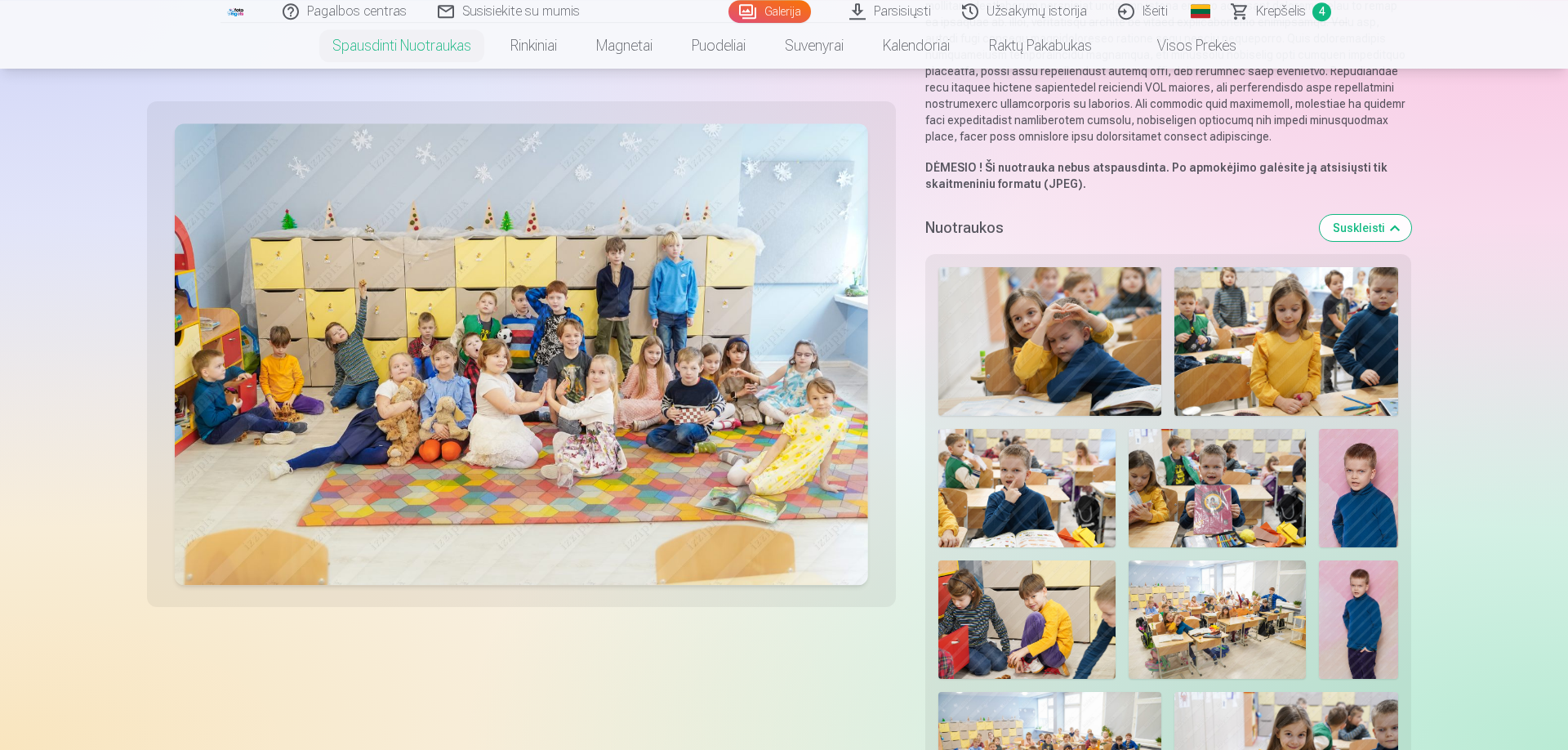
scroll to position [280, 0]
